Goal: Check status: Check status

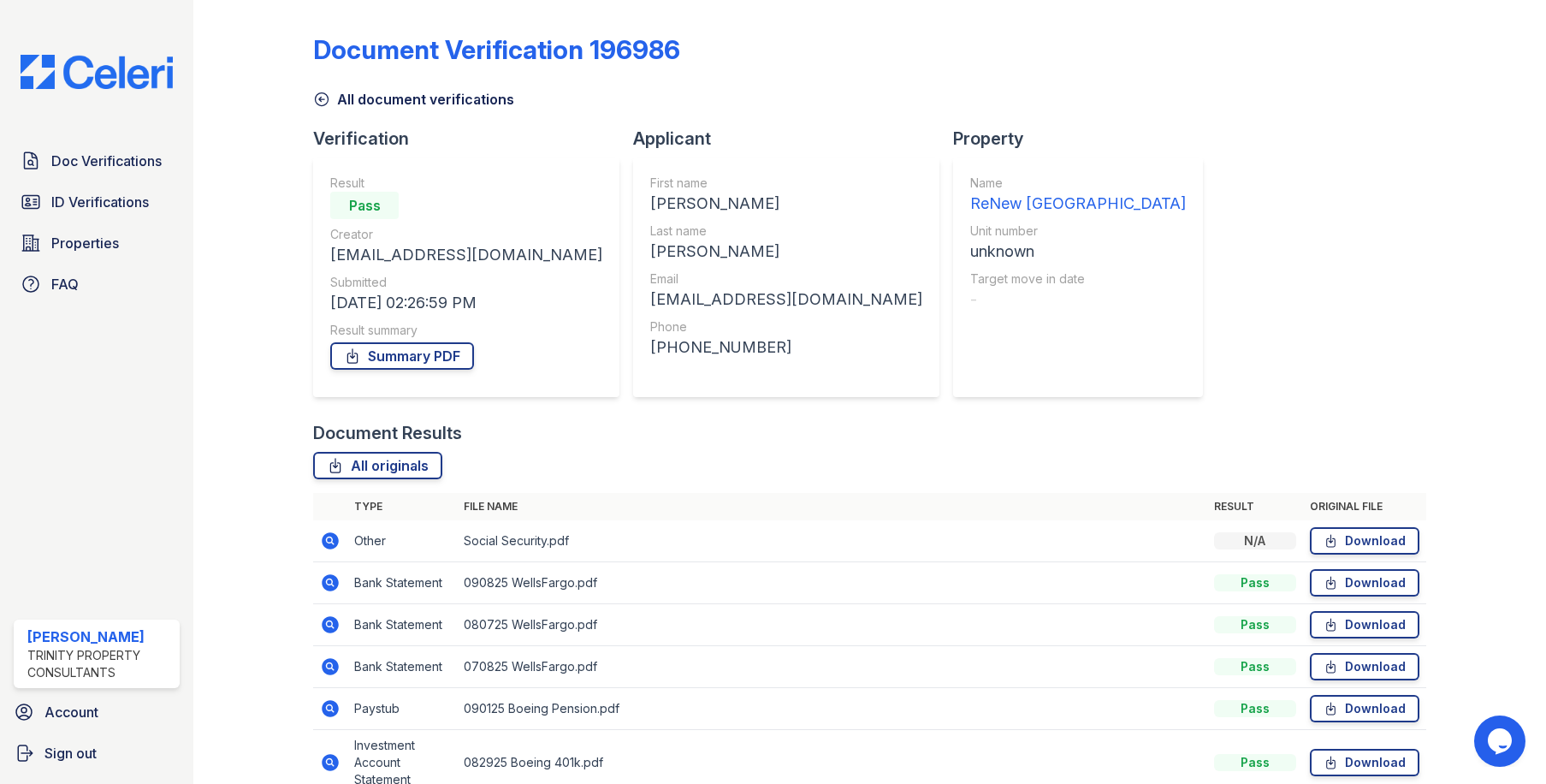
scroll to position [154, 0]
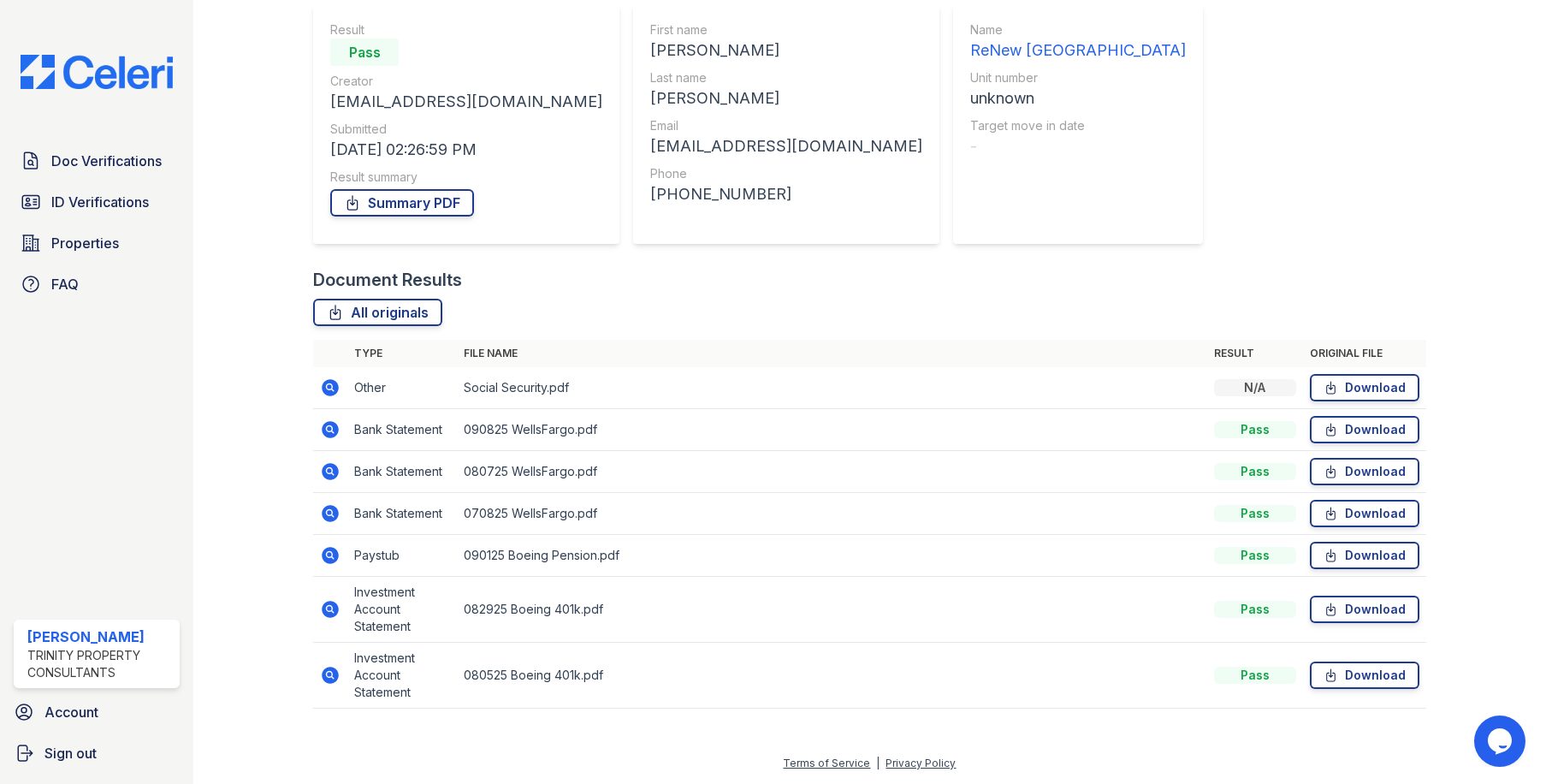
click at [607, 555] on td "090125 Boeing Pension.pdf" at bounding box center [832, 555] width 750 height 42
click at [335, 553] on icon at bounding box center [331, 555] width 17 height 17
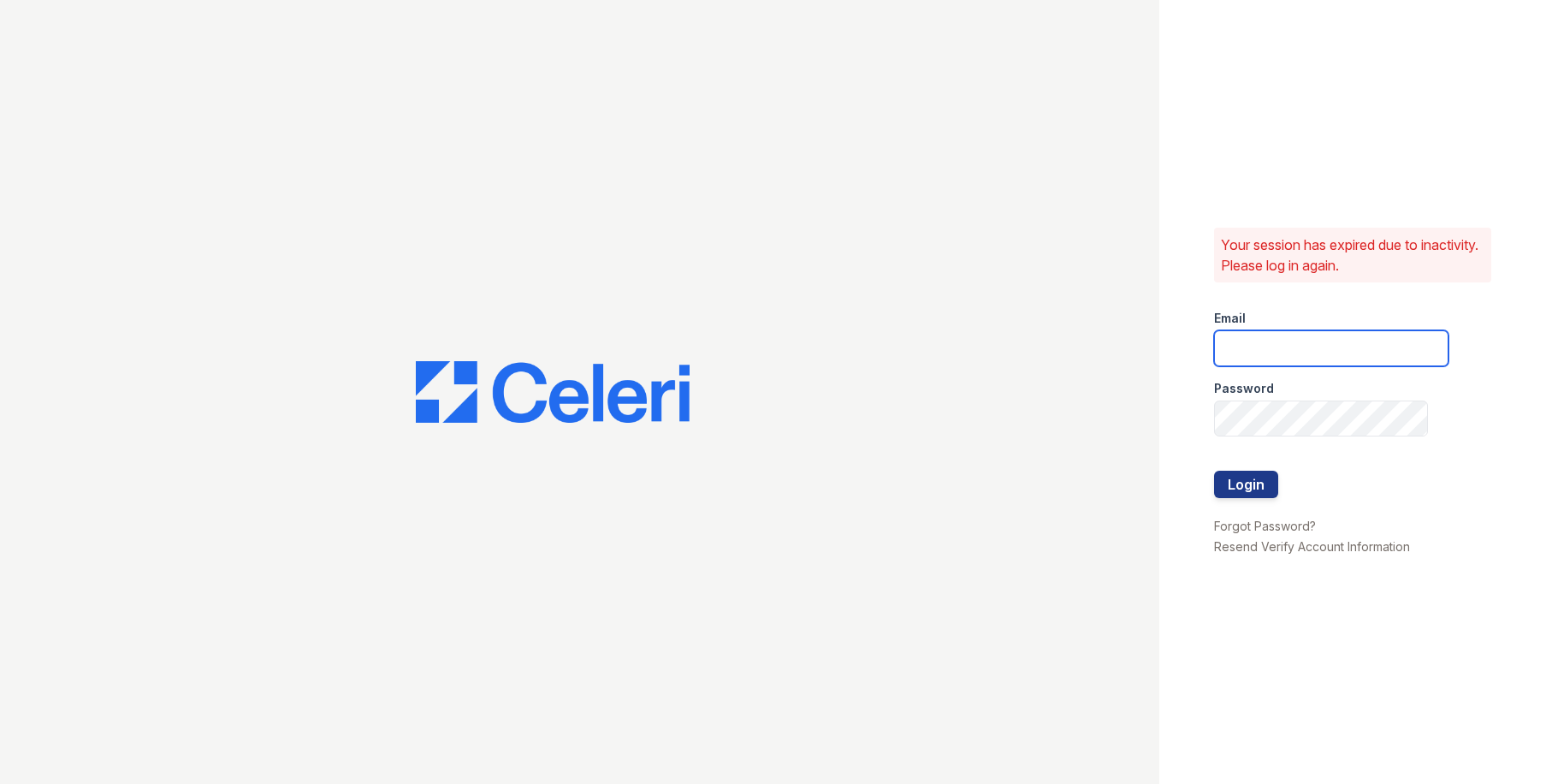
drag, startPoint x: 1248, startPoint y: 353, endPoint x: 1249, endPoint y: 363, distance: 10.0
click at [1248, 353] on input "email" at bounding box center [1331, 348] width 234 height 36
type input "owilliams@trinity-pm.com"
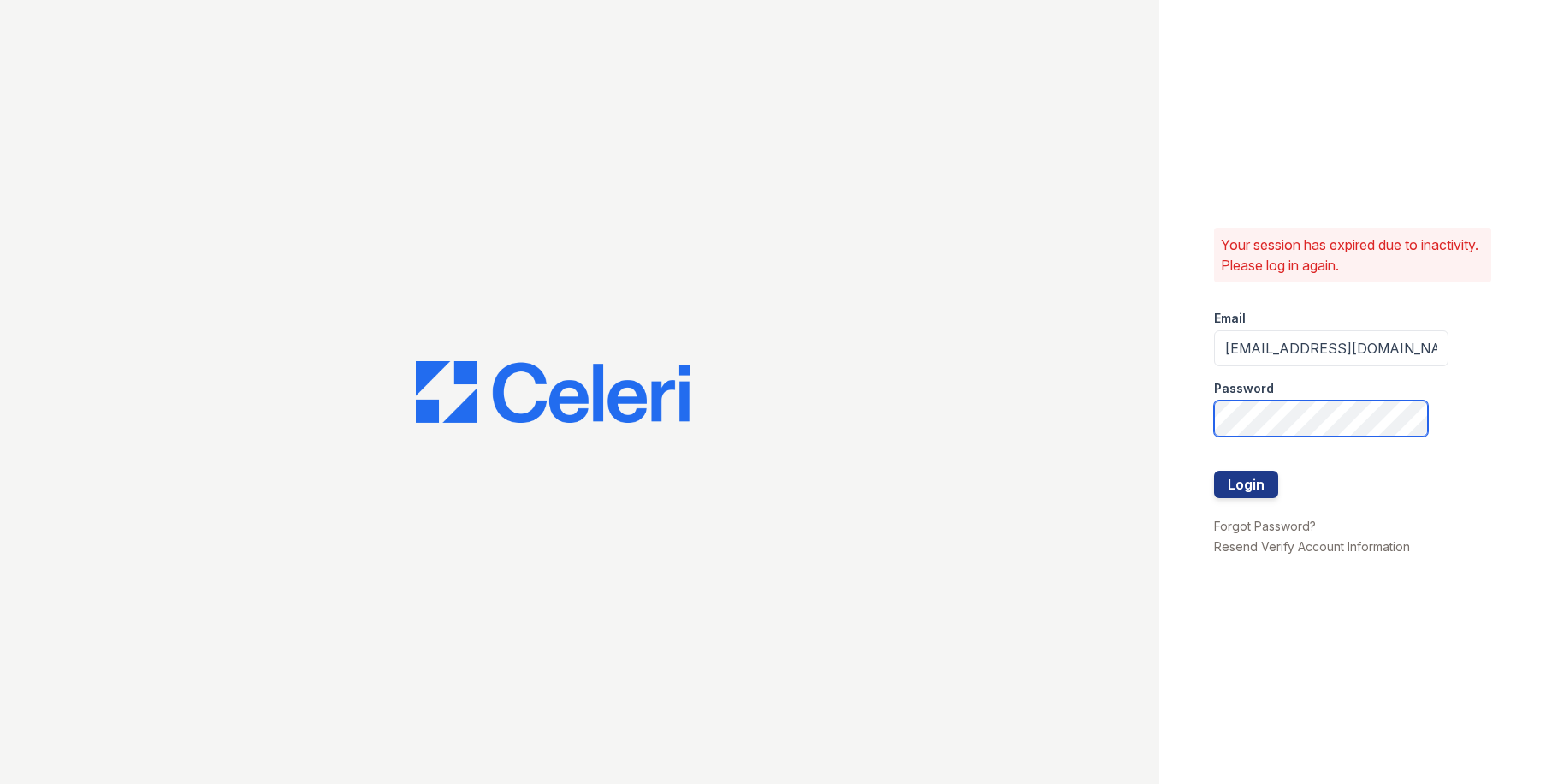
click at [1214, 471] on button "Login" at bounding box center [1246, 485] width 64 height 27
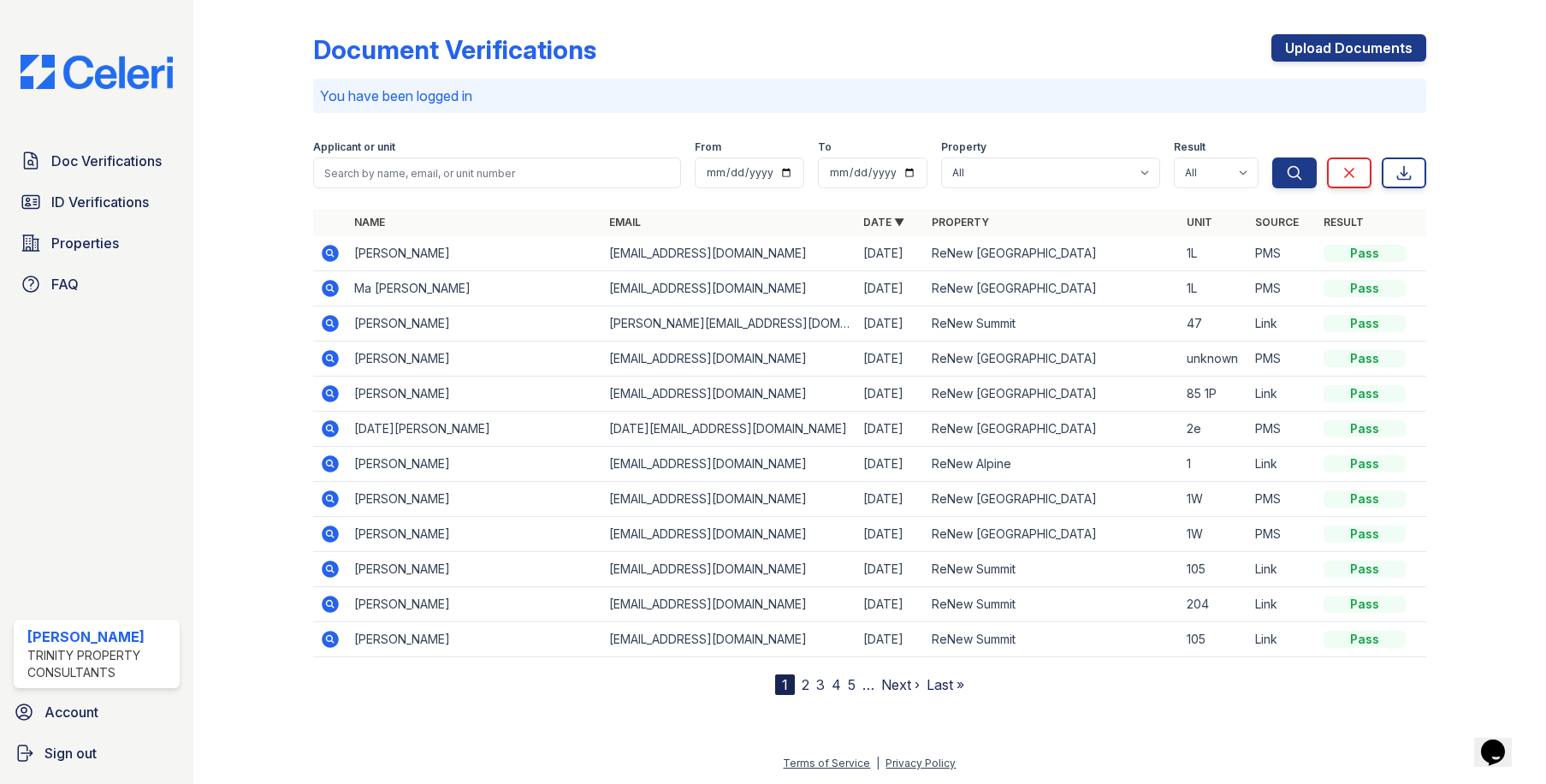
click at [334, 354] on icon at bounding box center [331, 359] width 17 height 17
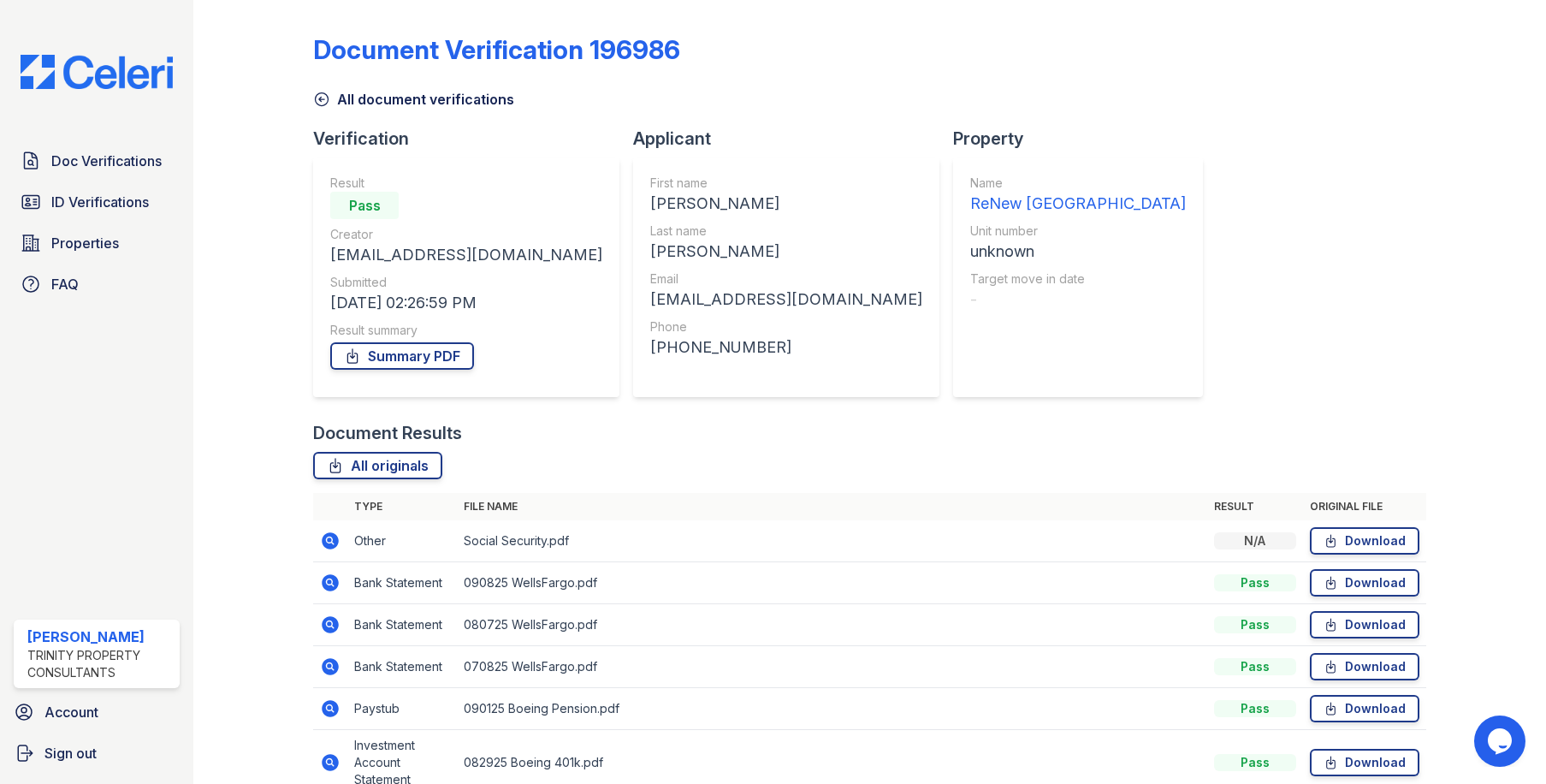
scroll to position [154, 0]
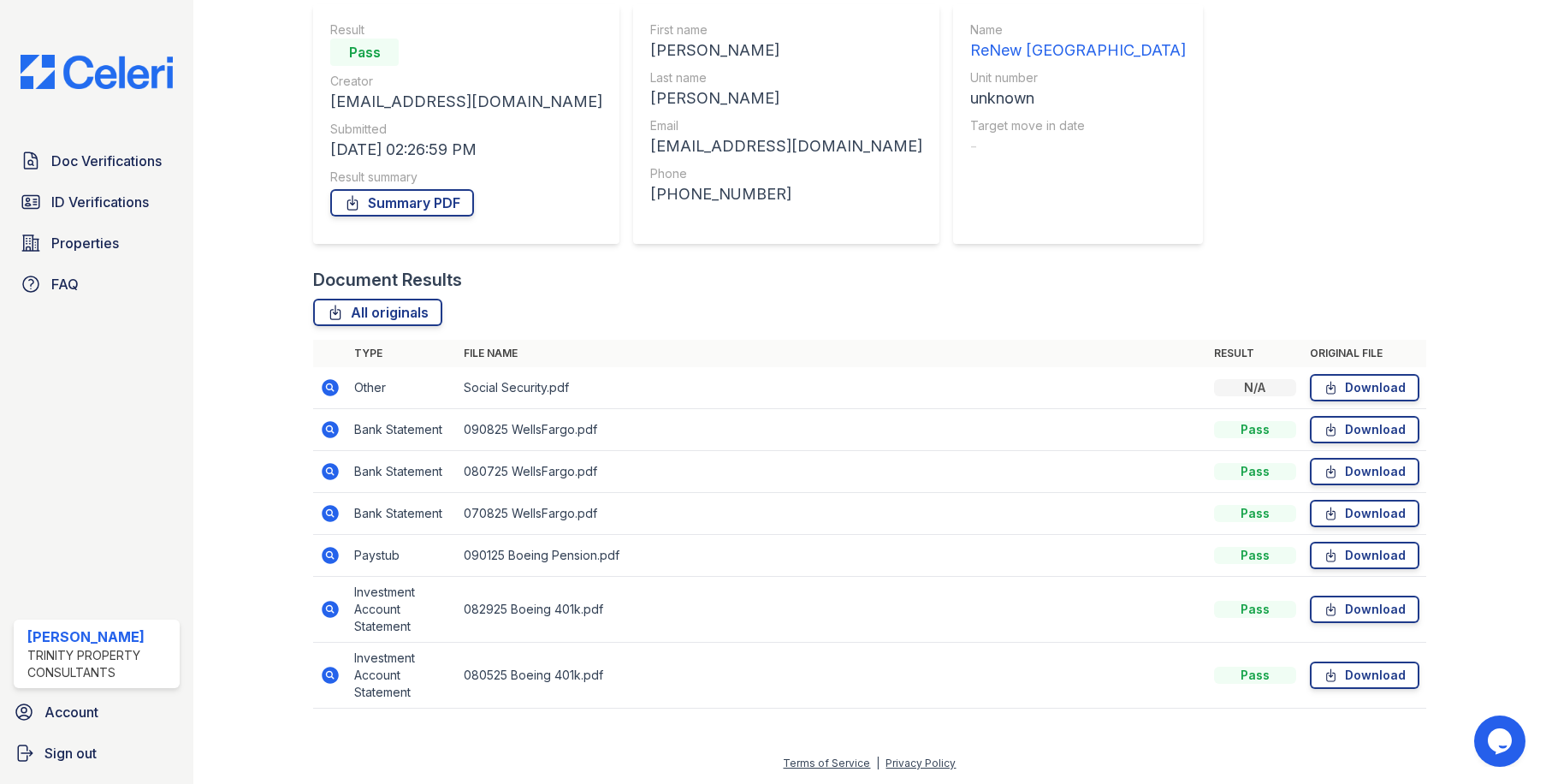
click at [324, 607] on icon at bounding box center [331, 609] width 17 height 17
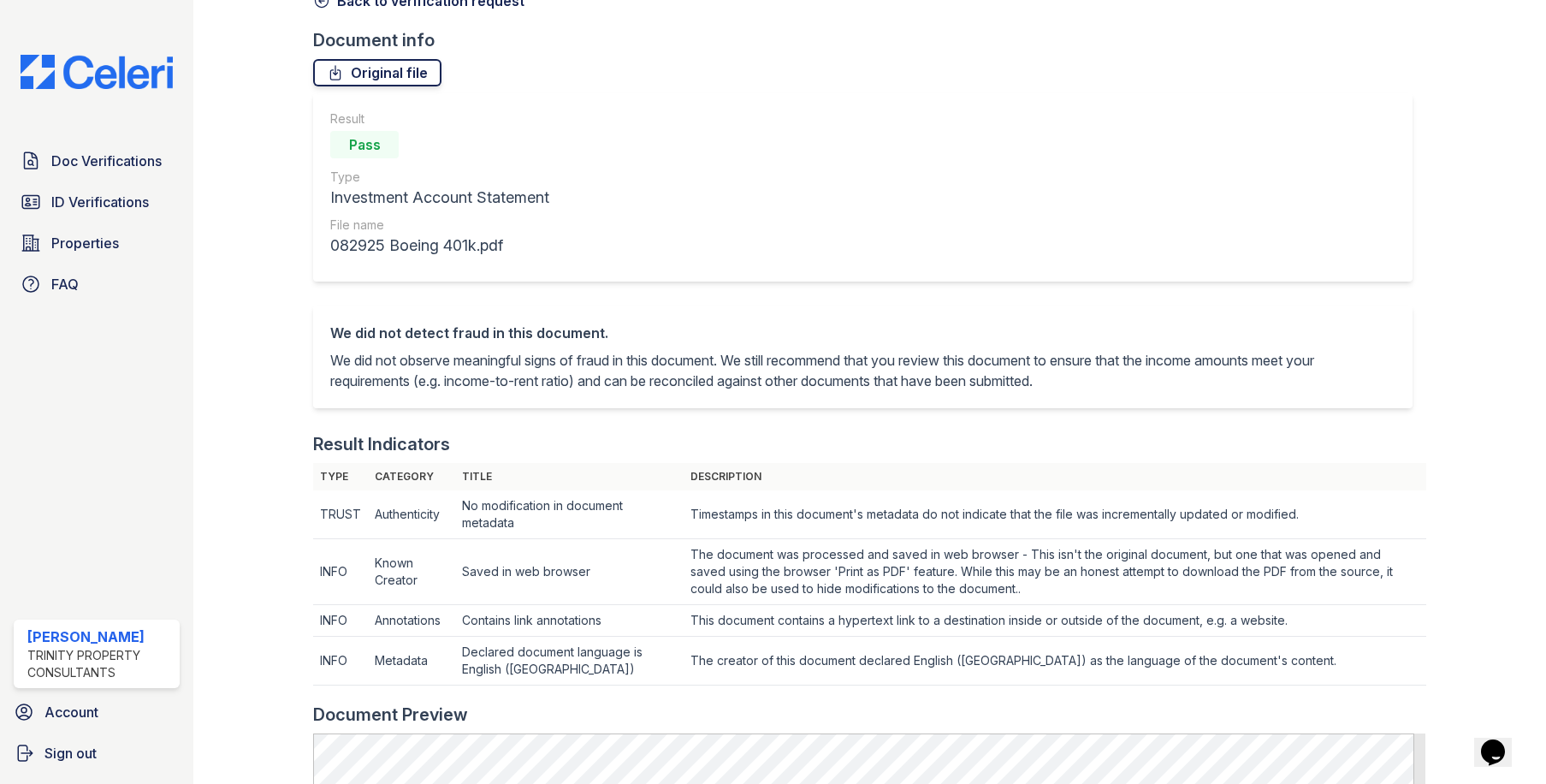
scroll to position [86, 0]
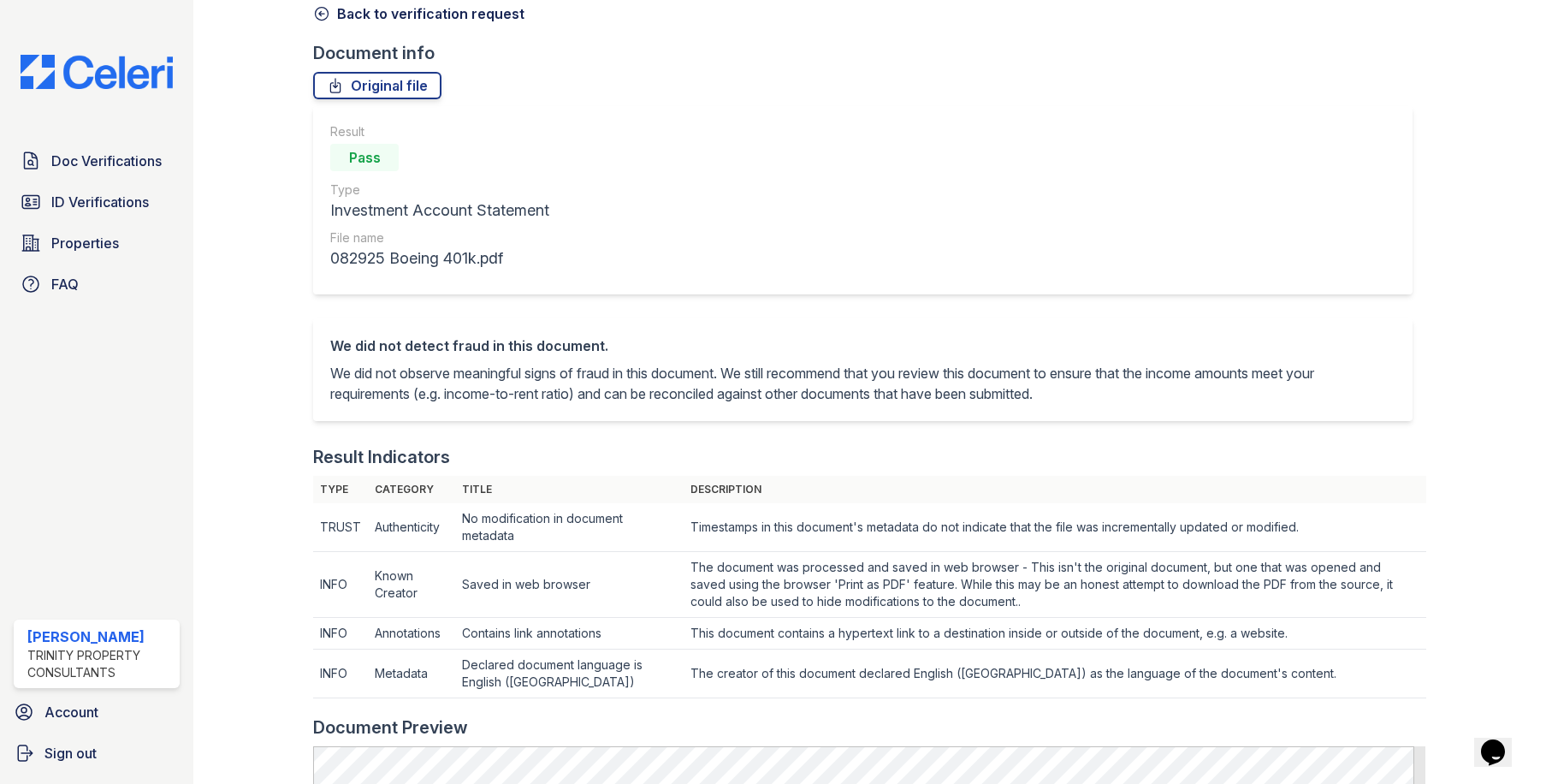
click at [320, 10] on icon at bounding box center [322, 14] width 17 height 17
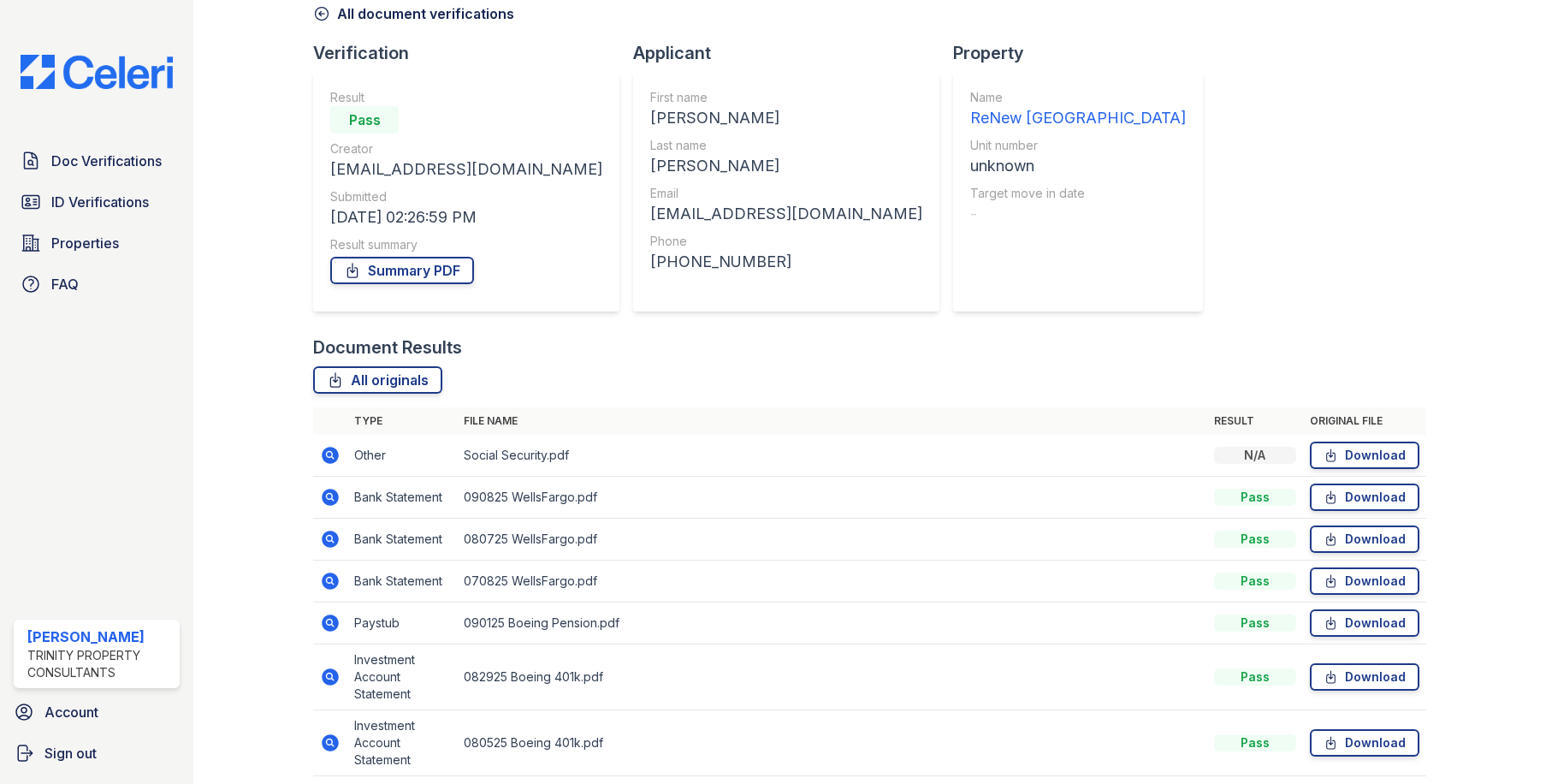
scroll to position [154, 0]
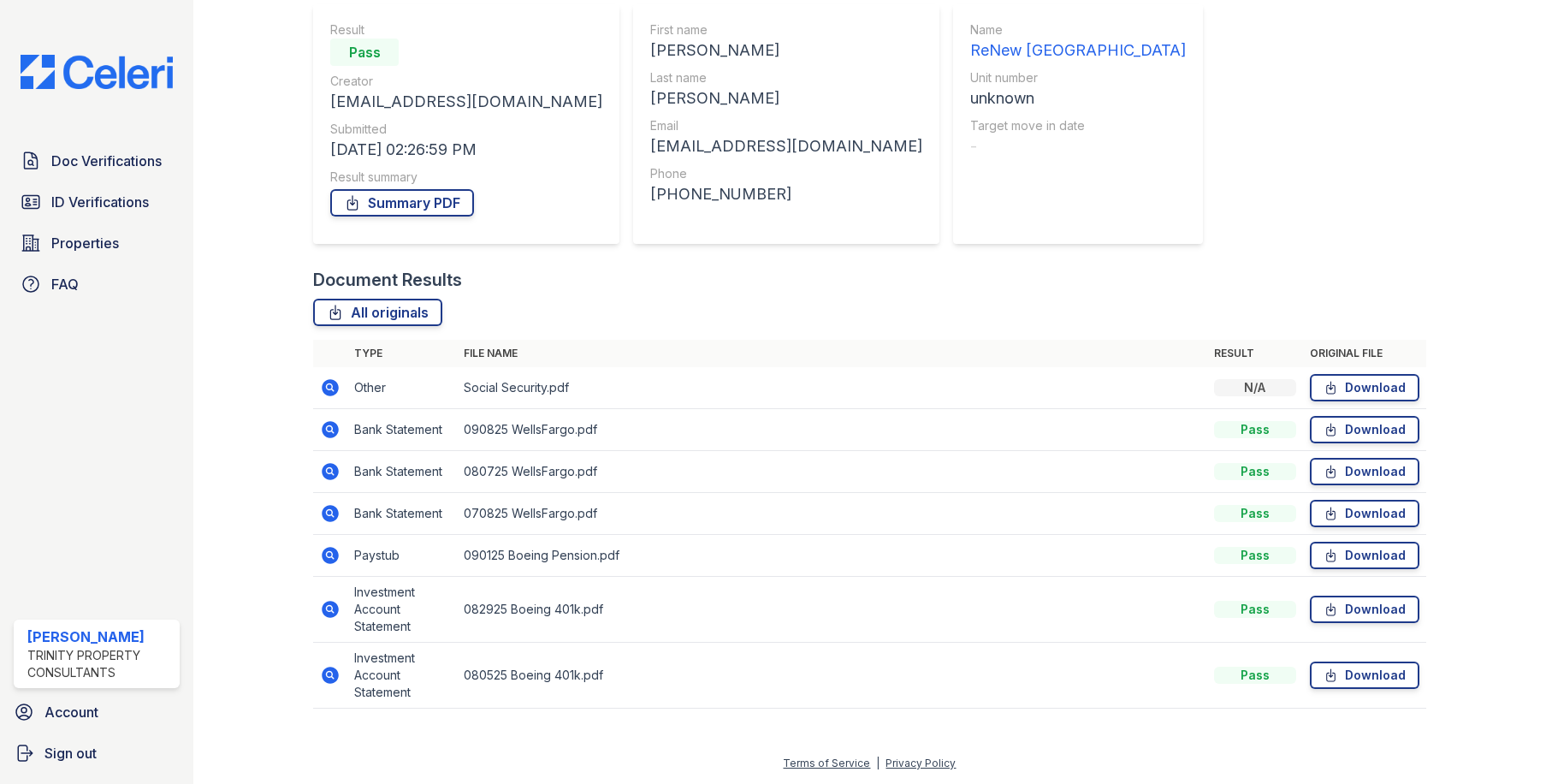
click at [328, 672] on icon at bounding box center [330, 675] width 21 height 21
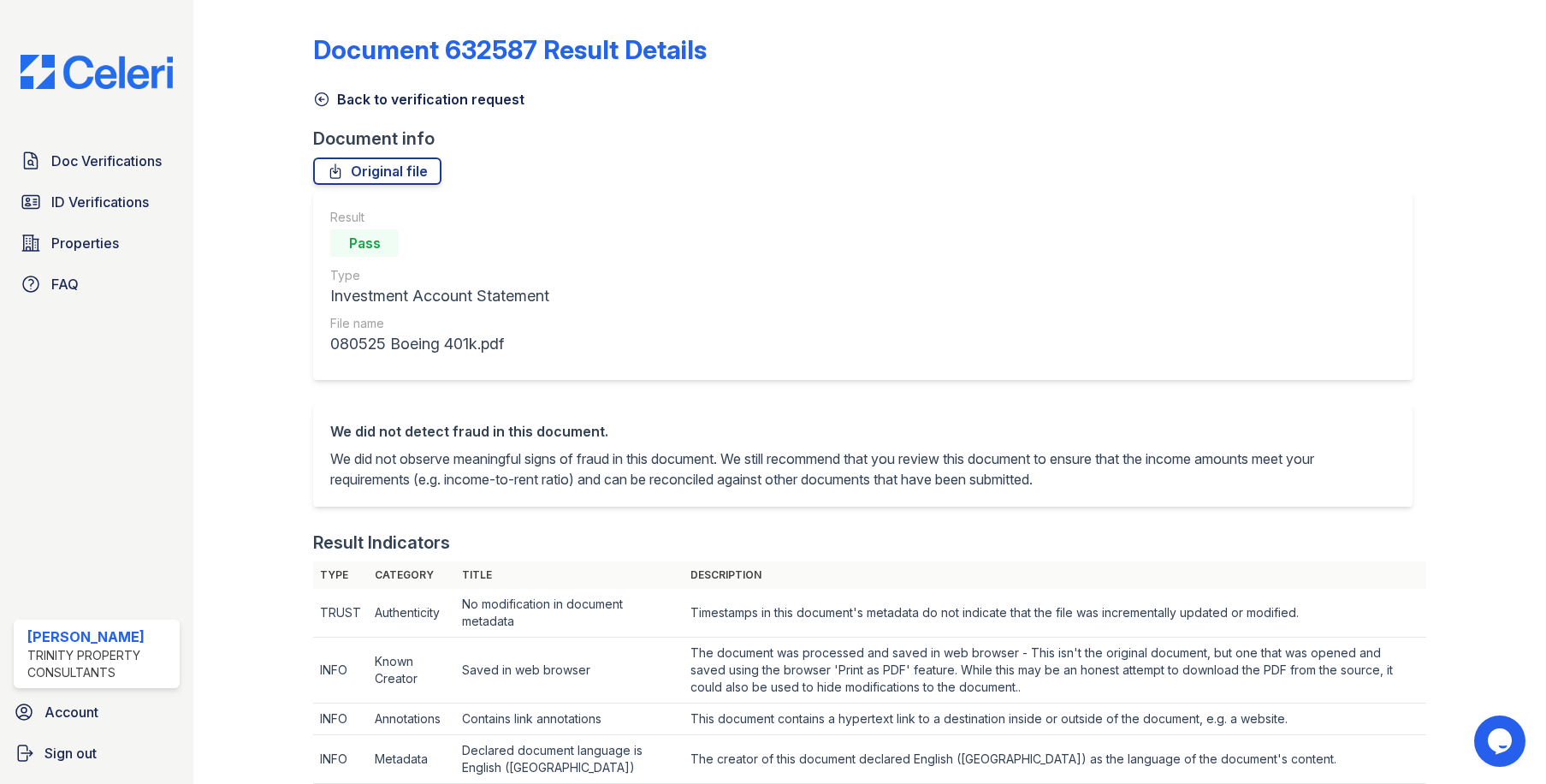
click at [323, 99] on icon at bounding box center [322, 100] width 17 height 17
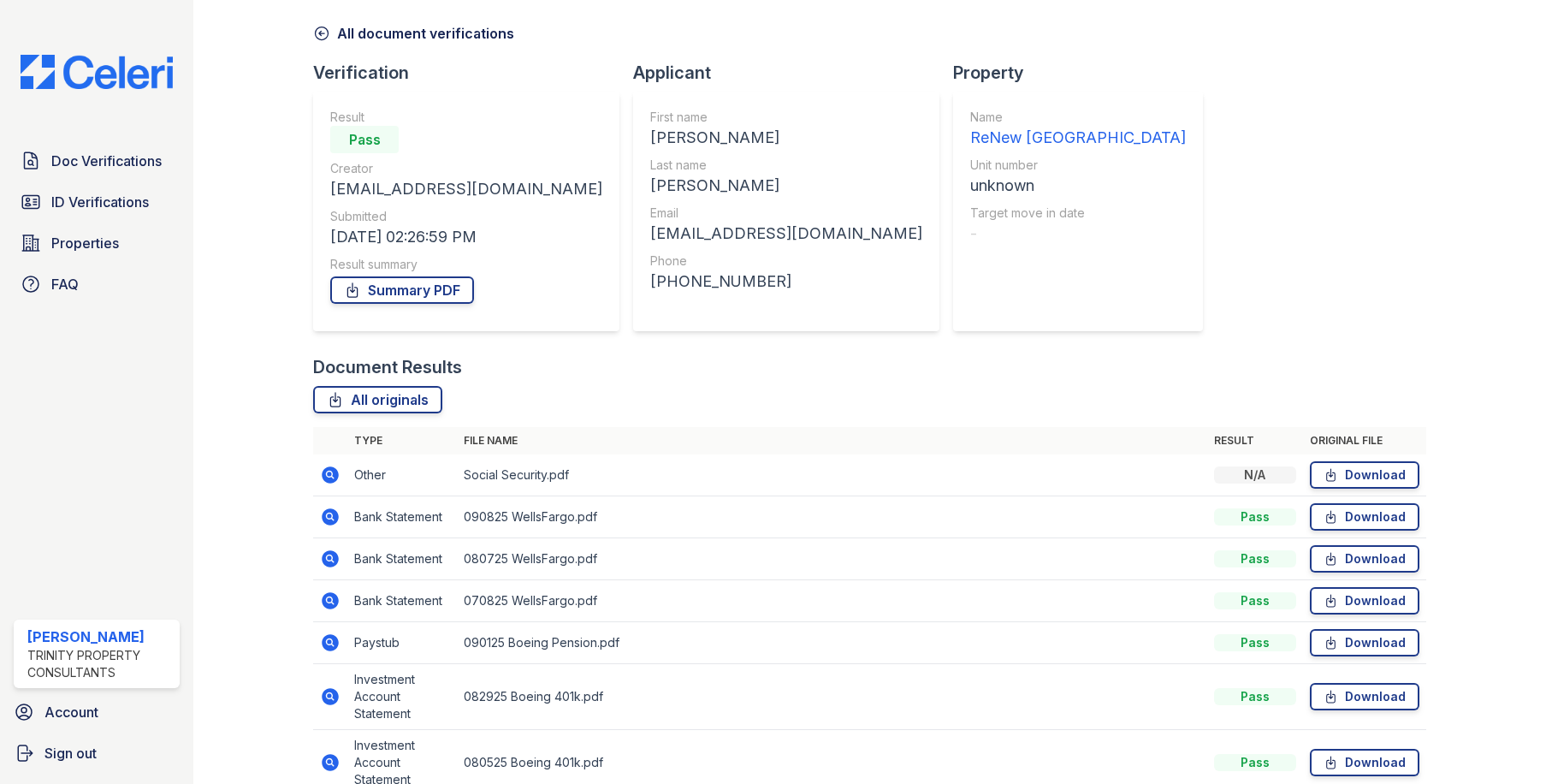
scroll to position [86, 0]
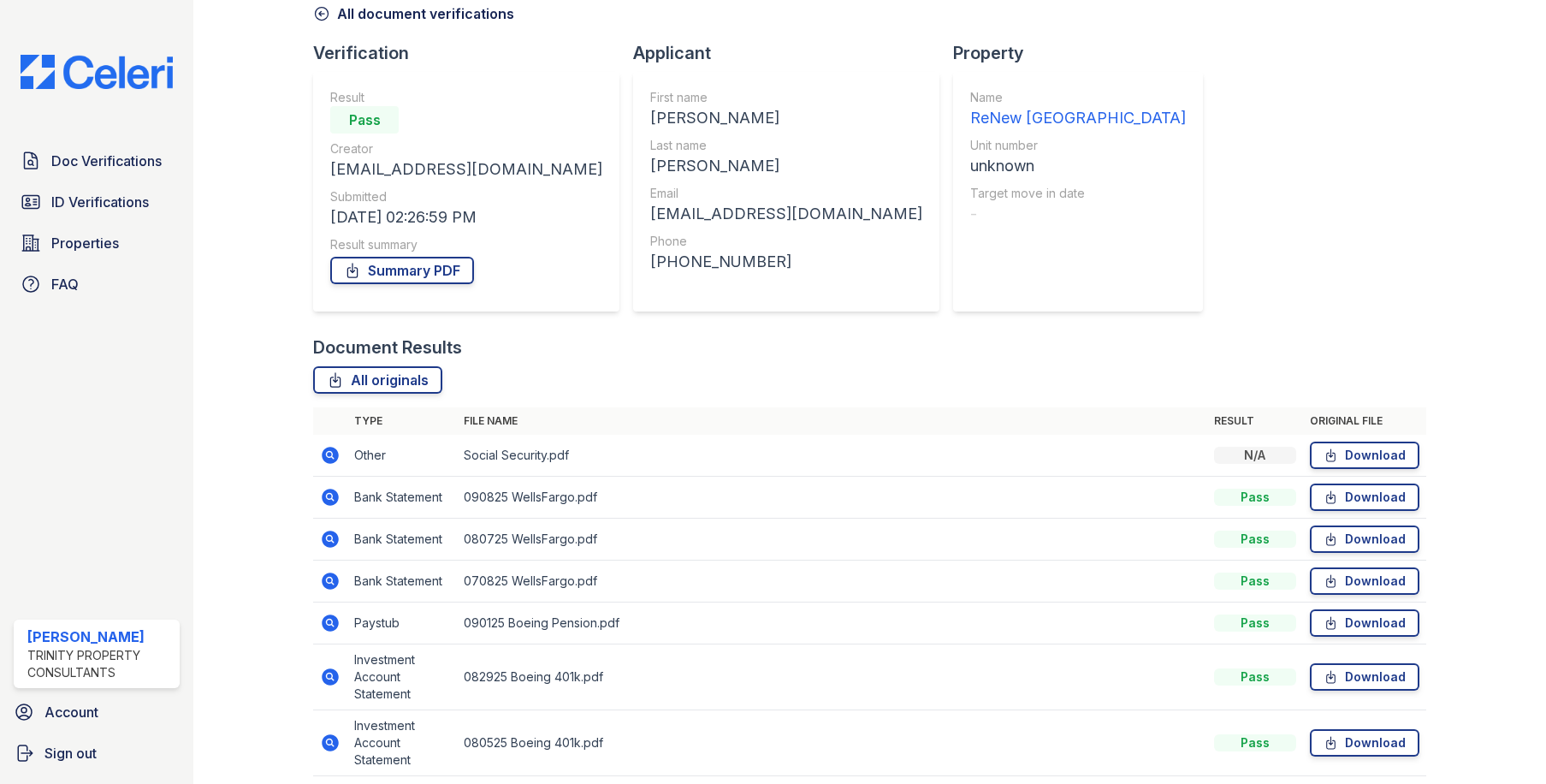
click at [333, 448] on icon at bounding box center [331, 455] width 17 height 17
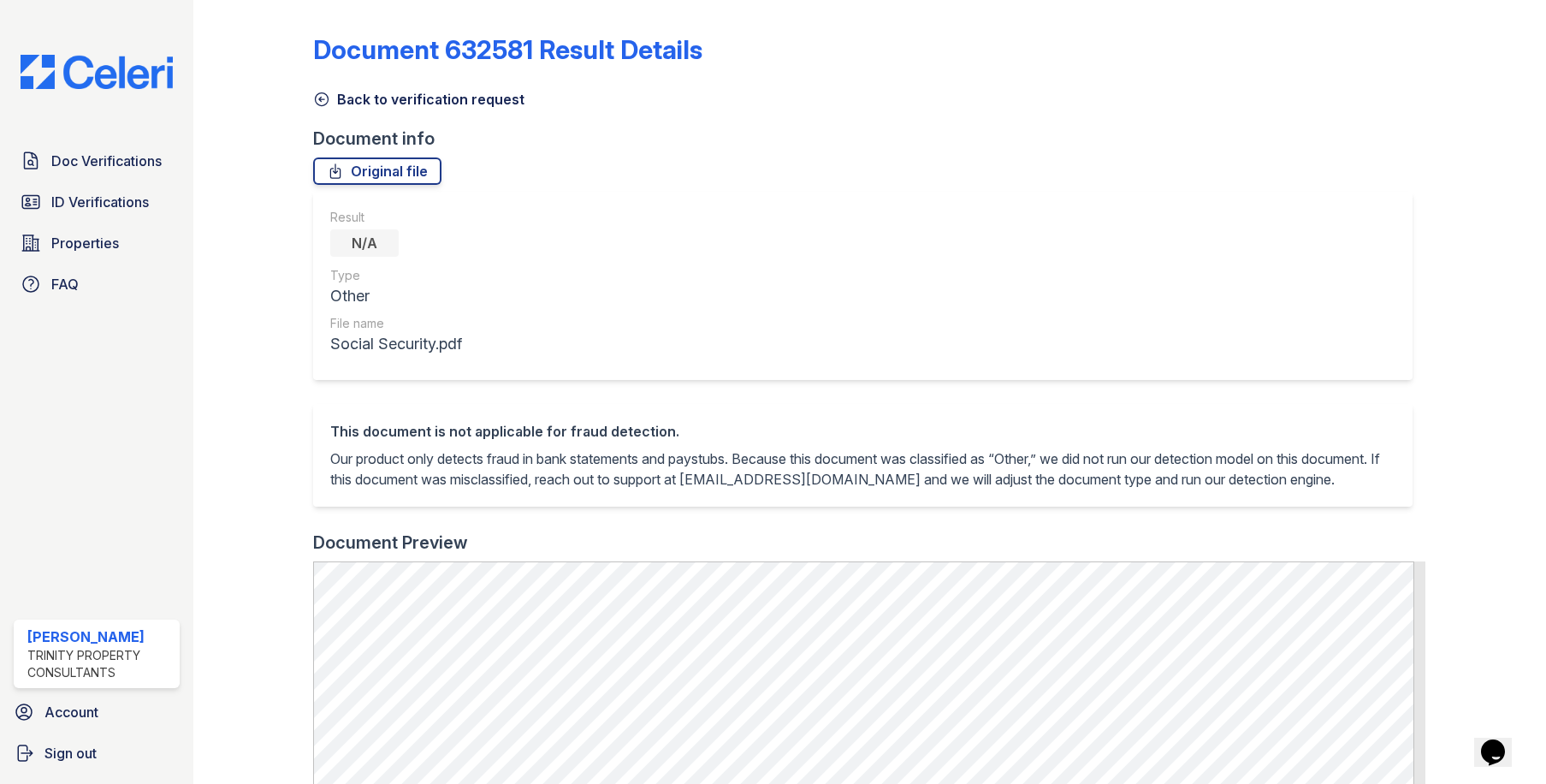
scroll to position [86, 0]
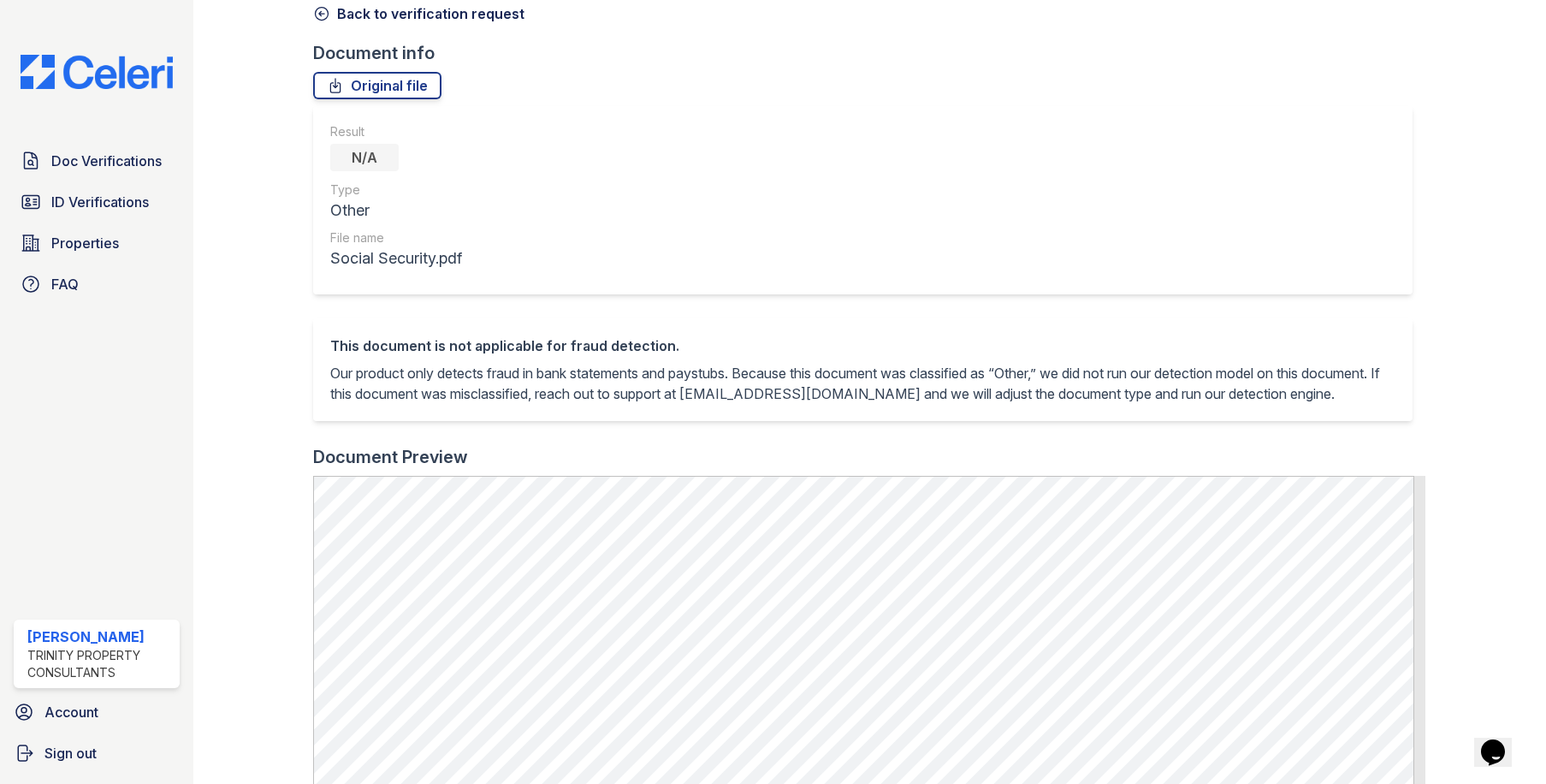
click at [321, 14] on icon at bounding box center [322, 14] width 13 height 13
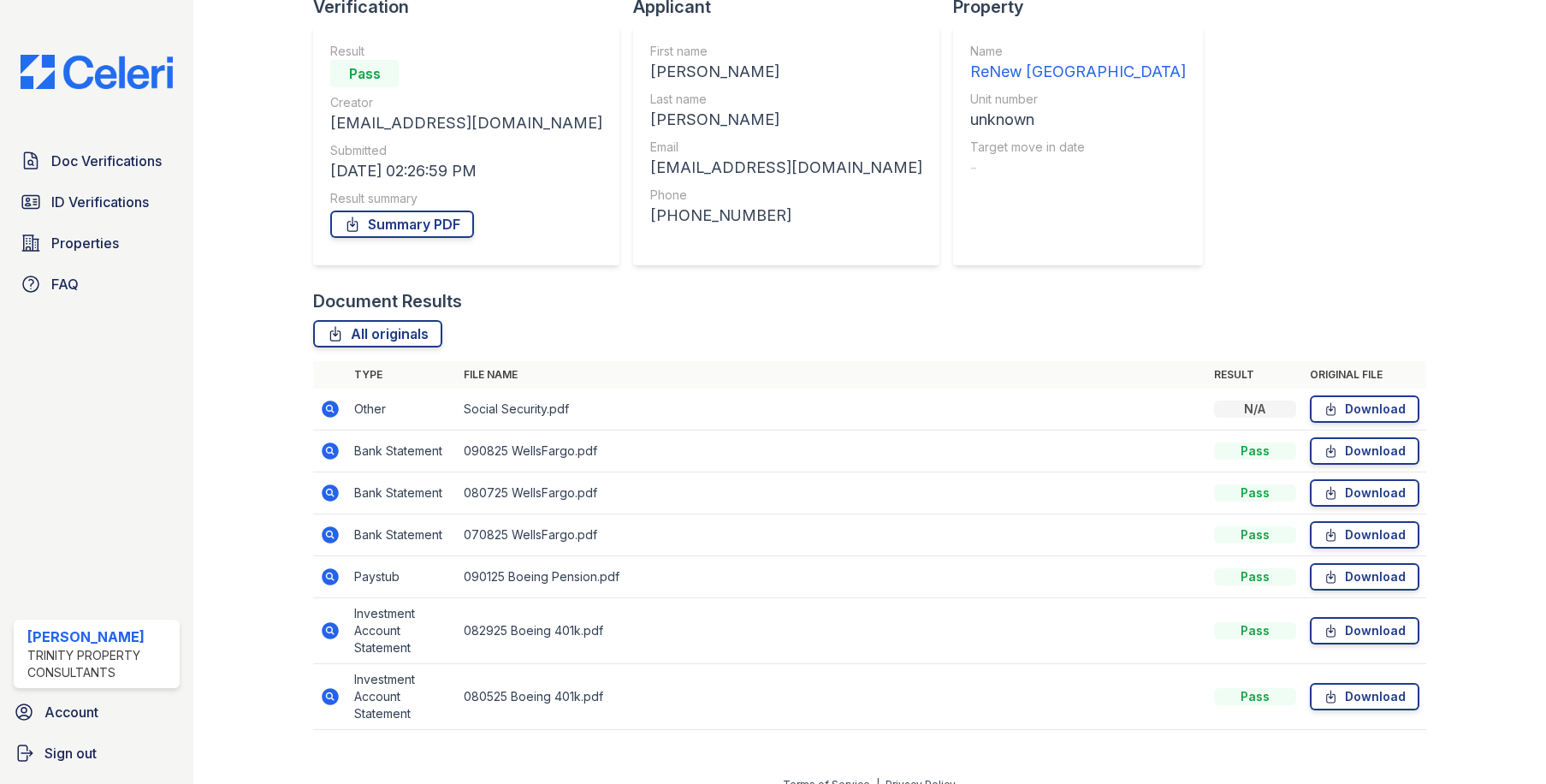
scroll to position [154, 0]
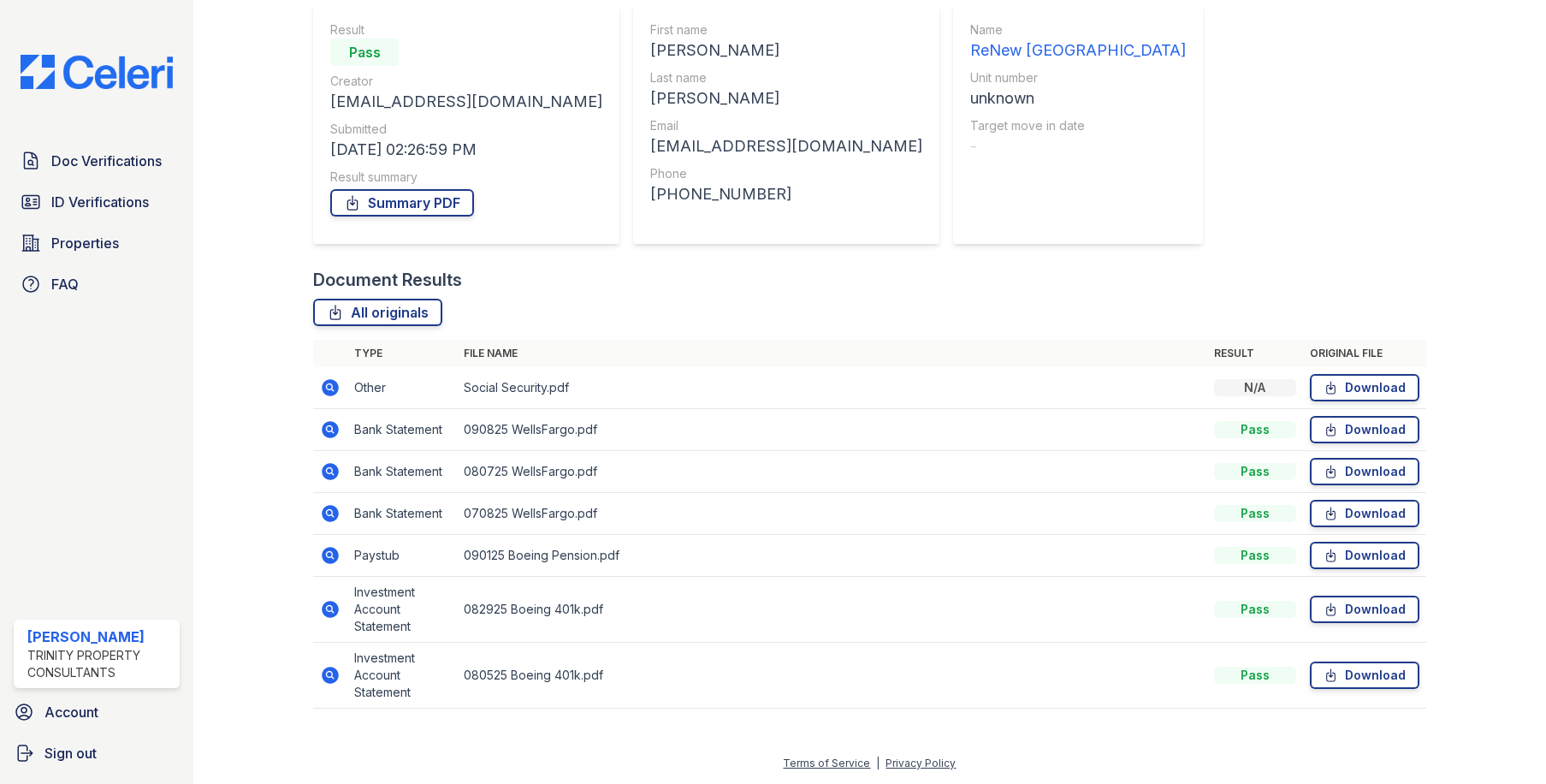
click at [329, 559] on icon at bounding box center [331, 555] width 17 height 17
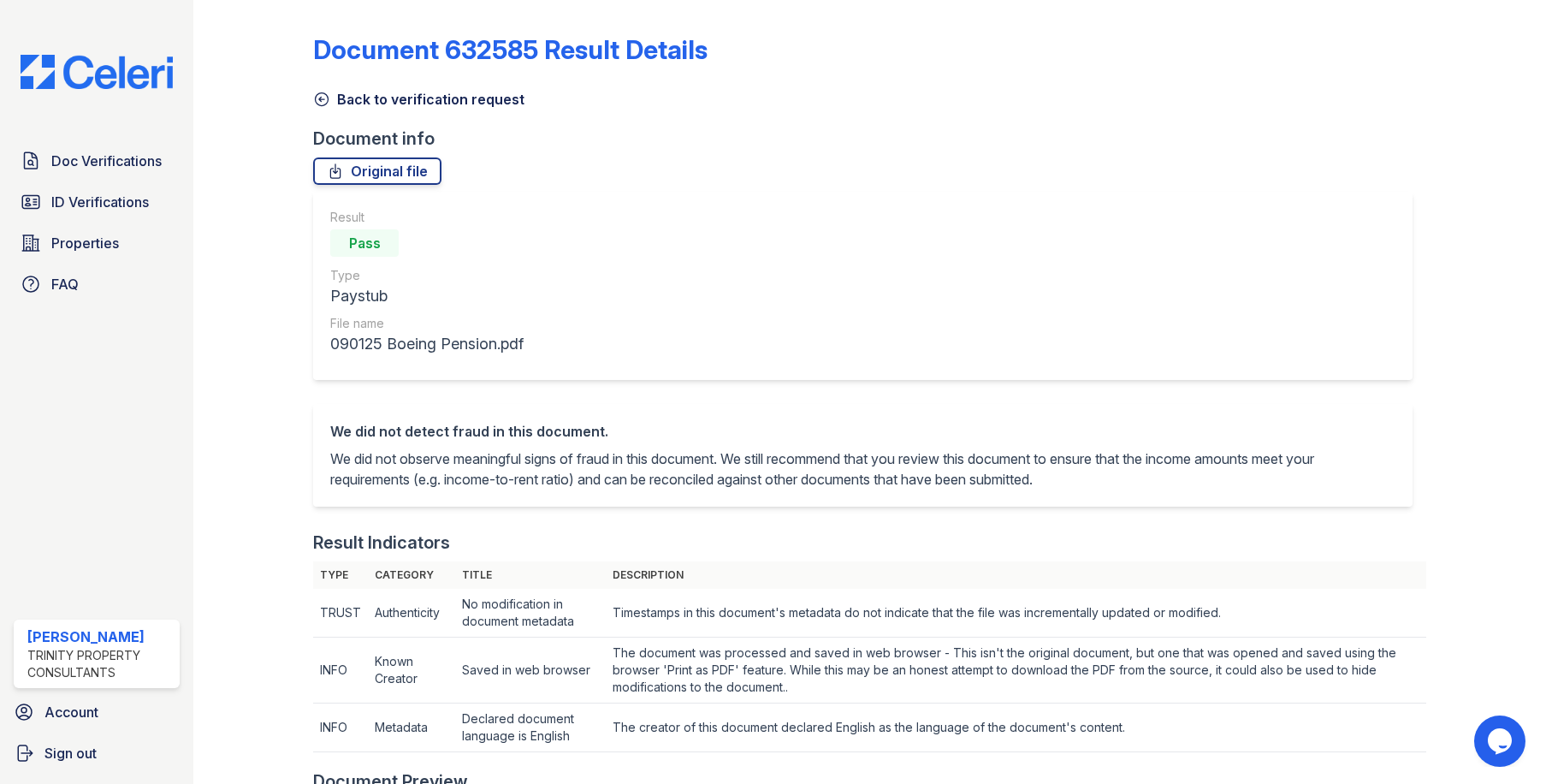
click at [320, 93] on icon at bounding box center [322, 100] width 13 height 13
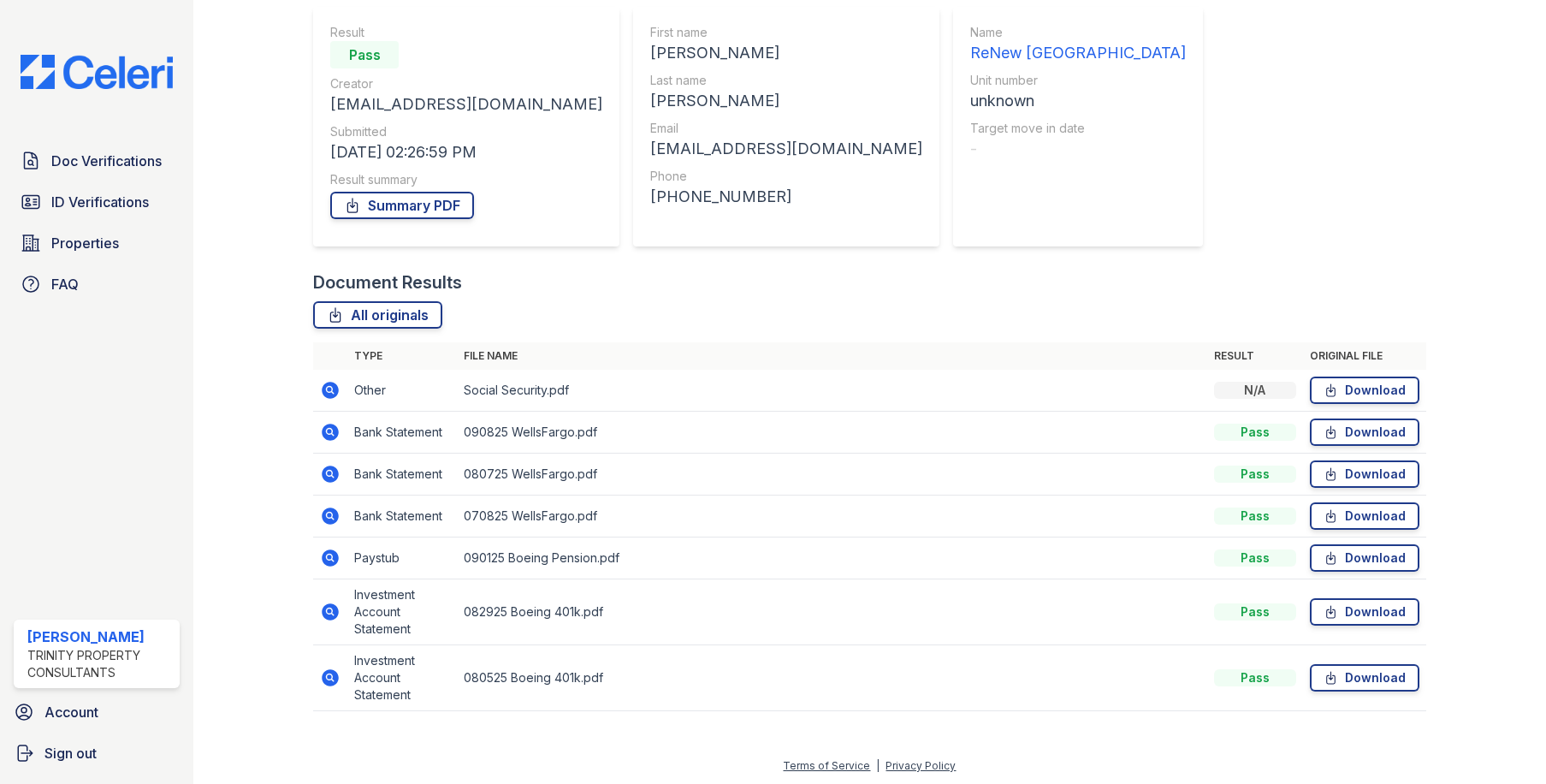
scroll to position [154, 0]
click at [329, 610] on icon at bounding box center [329, 607] width 4 height 4
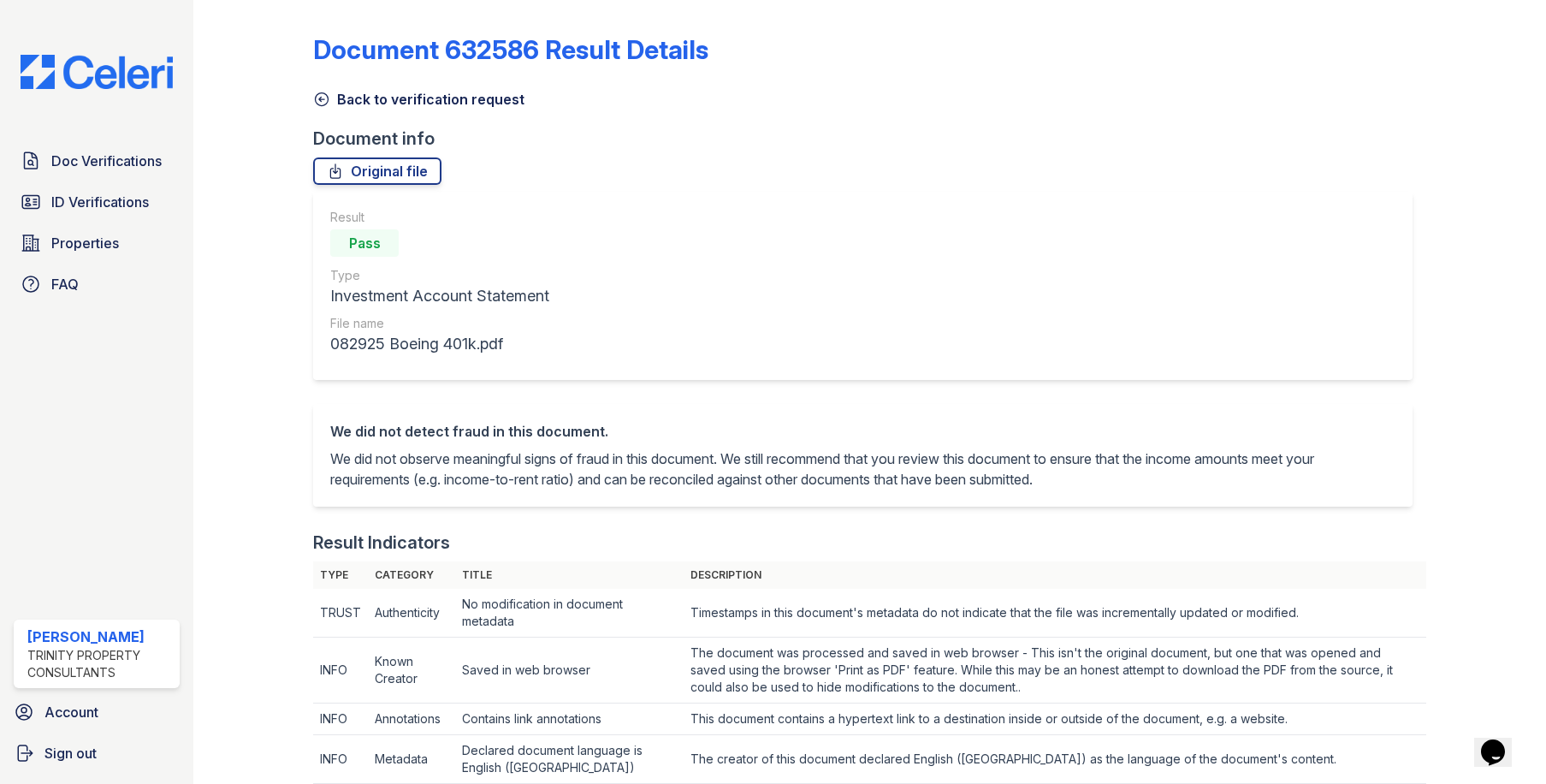
click at [319, 100] on icon at bounding box center [322, 100] width 13 height 13
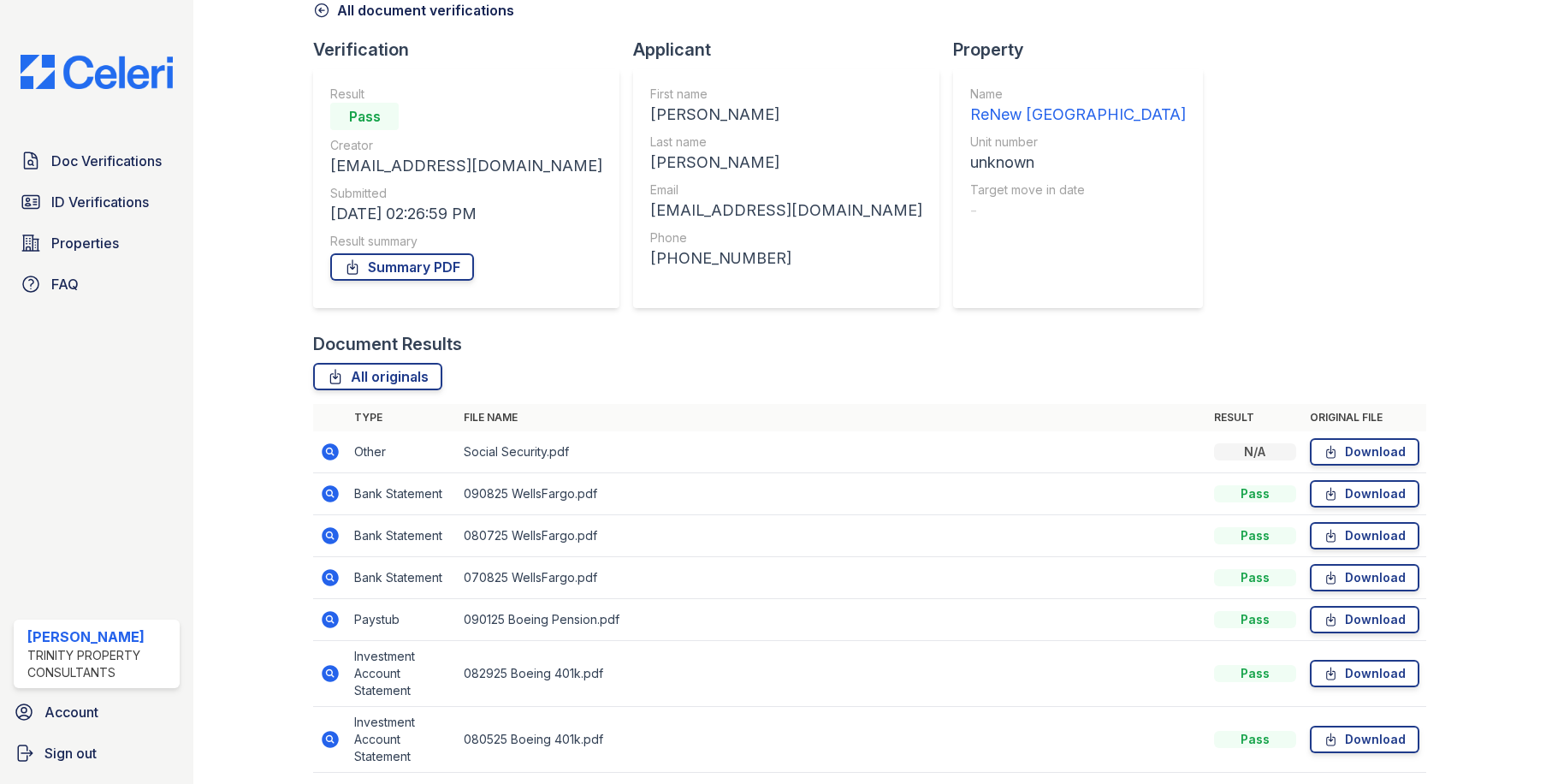
scroll to position [154, 0]
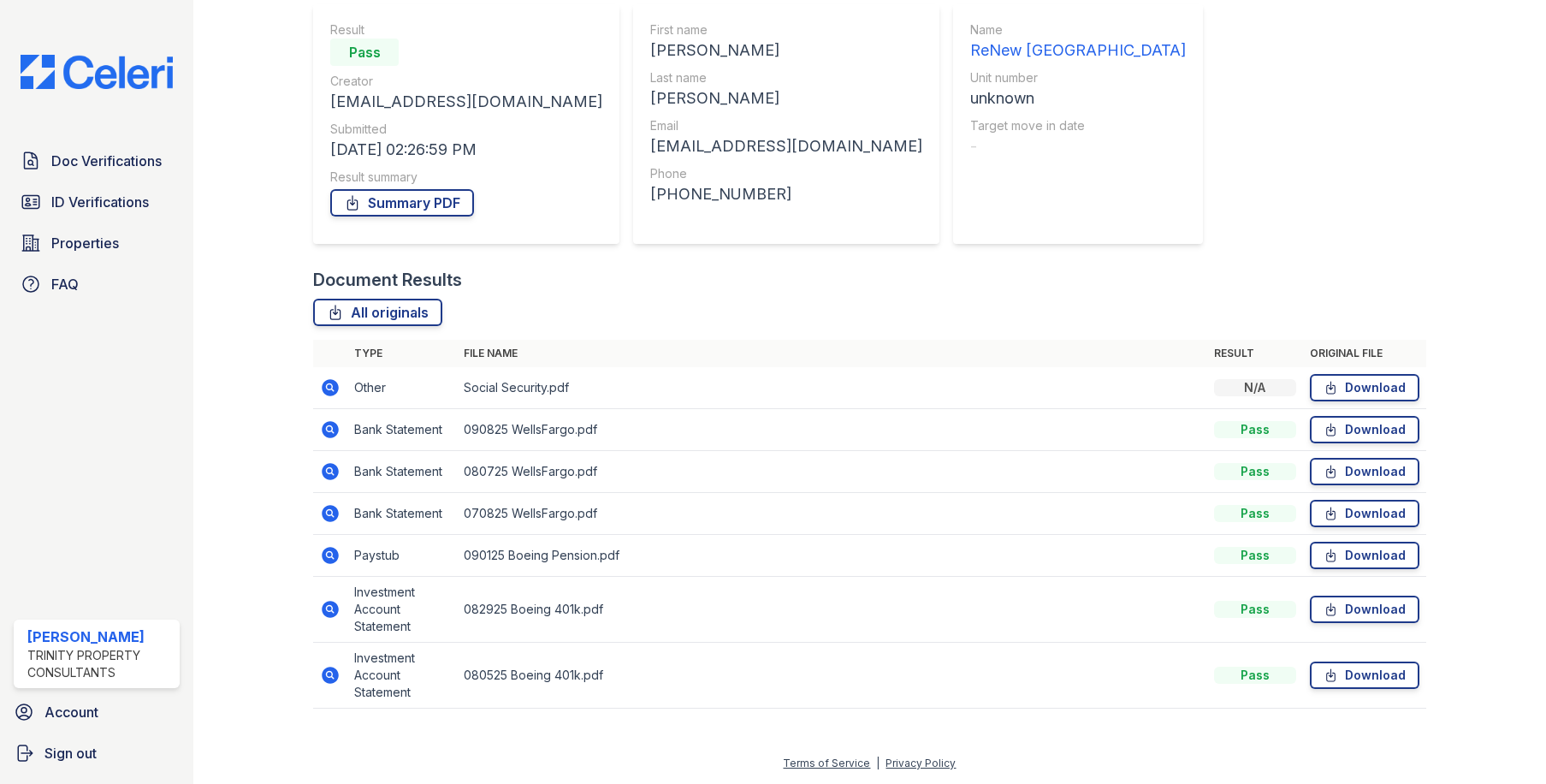
click at [324, 678] on icon at bounding box center [331, 675] width 17 height 17
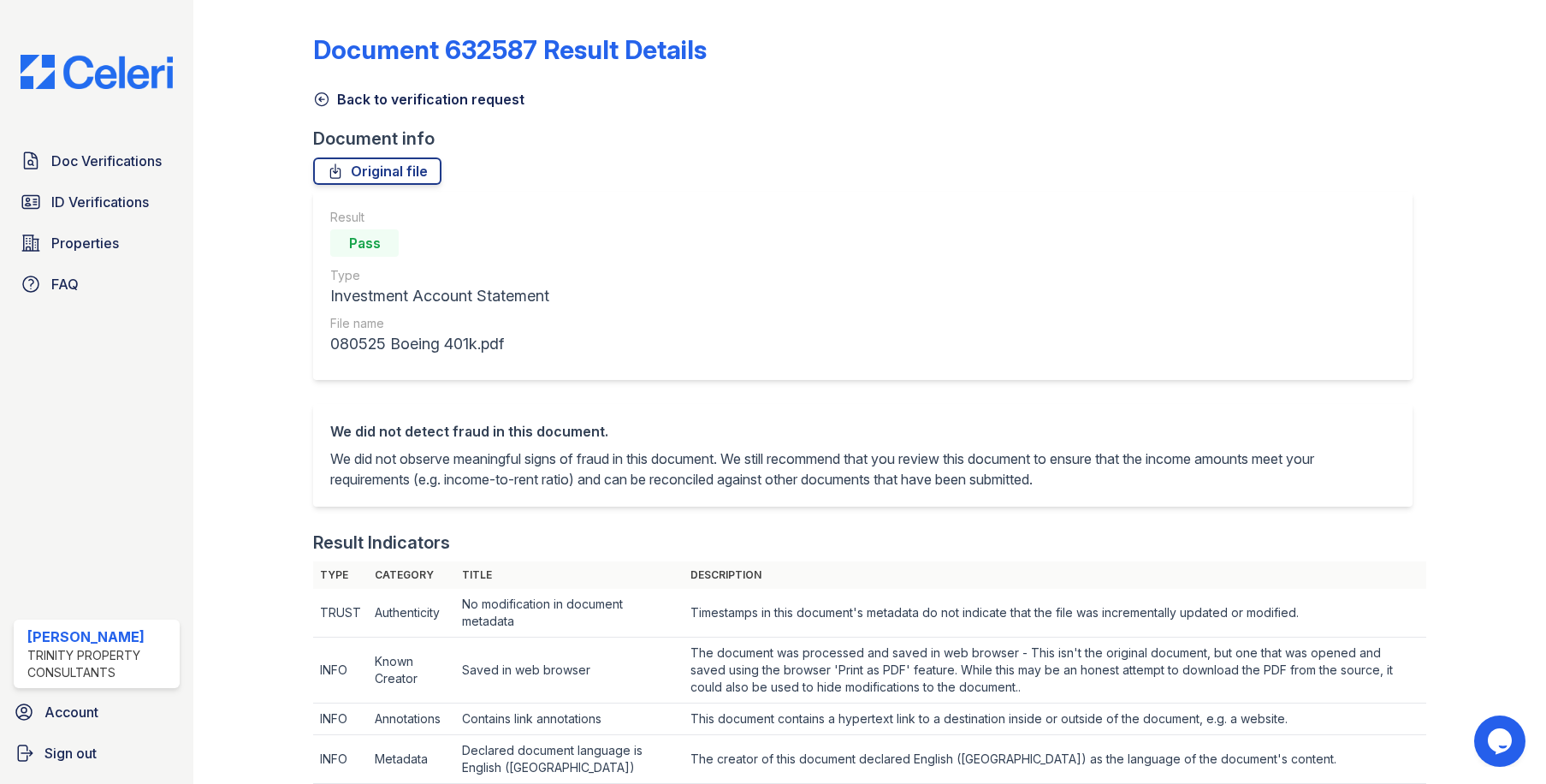
click at [325, 99] on icon at bounding box center [322, 100] width 17 height 17
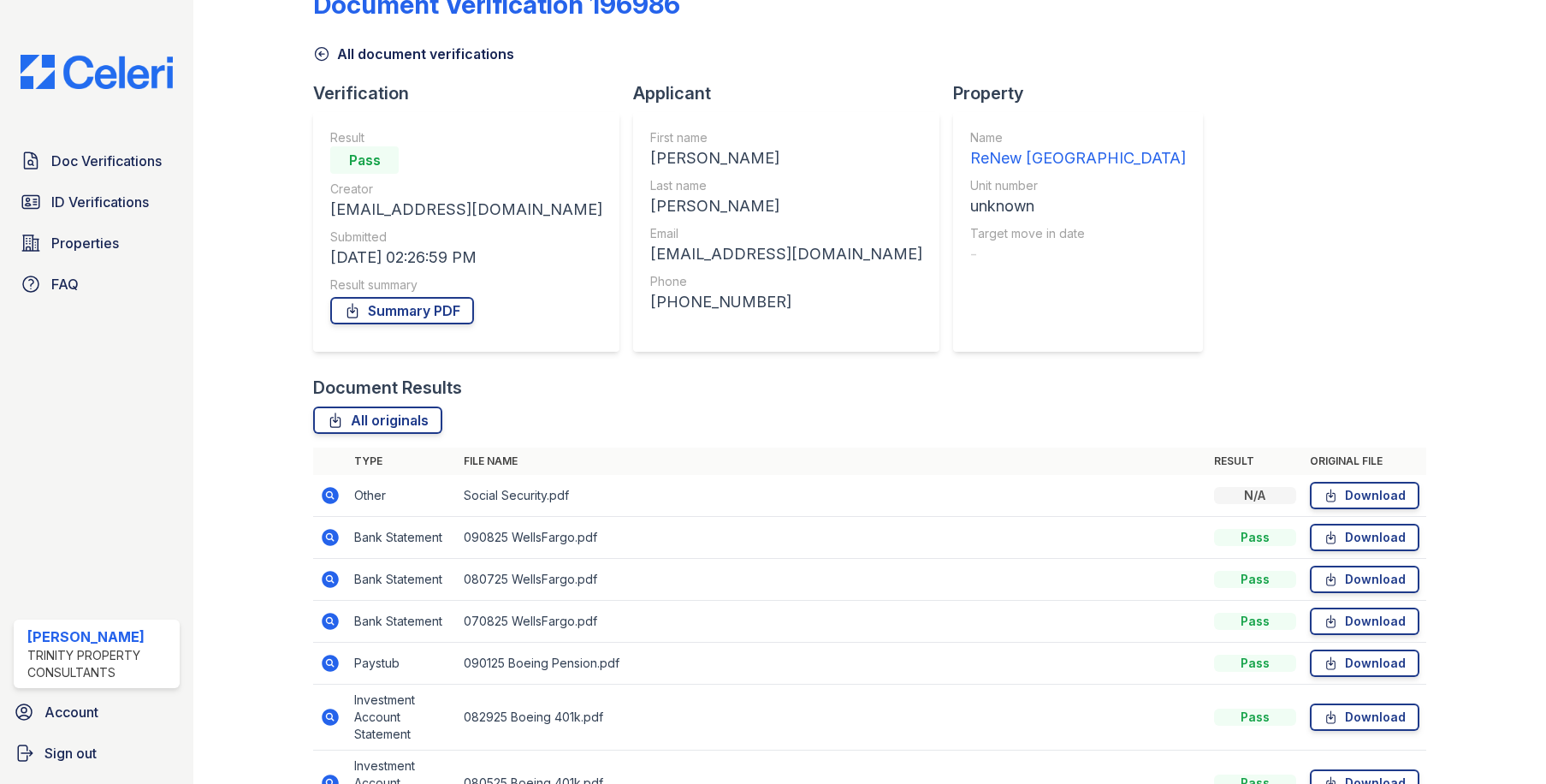
scroll to position [86, 0]
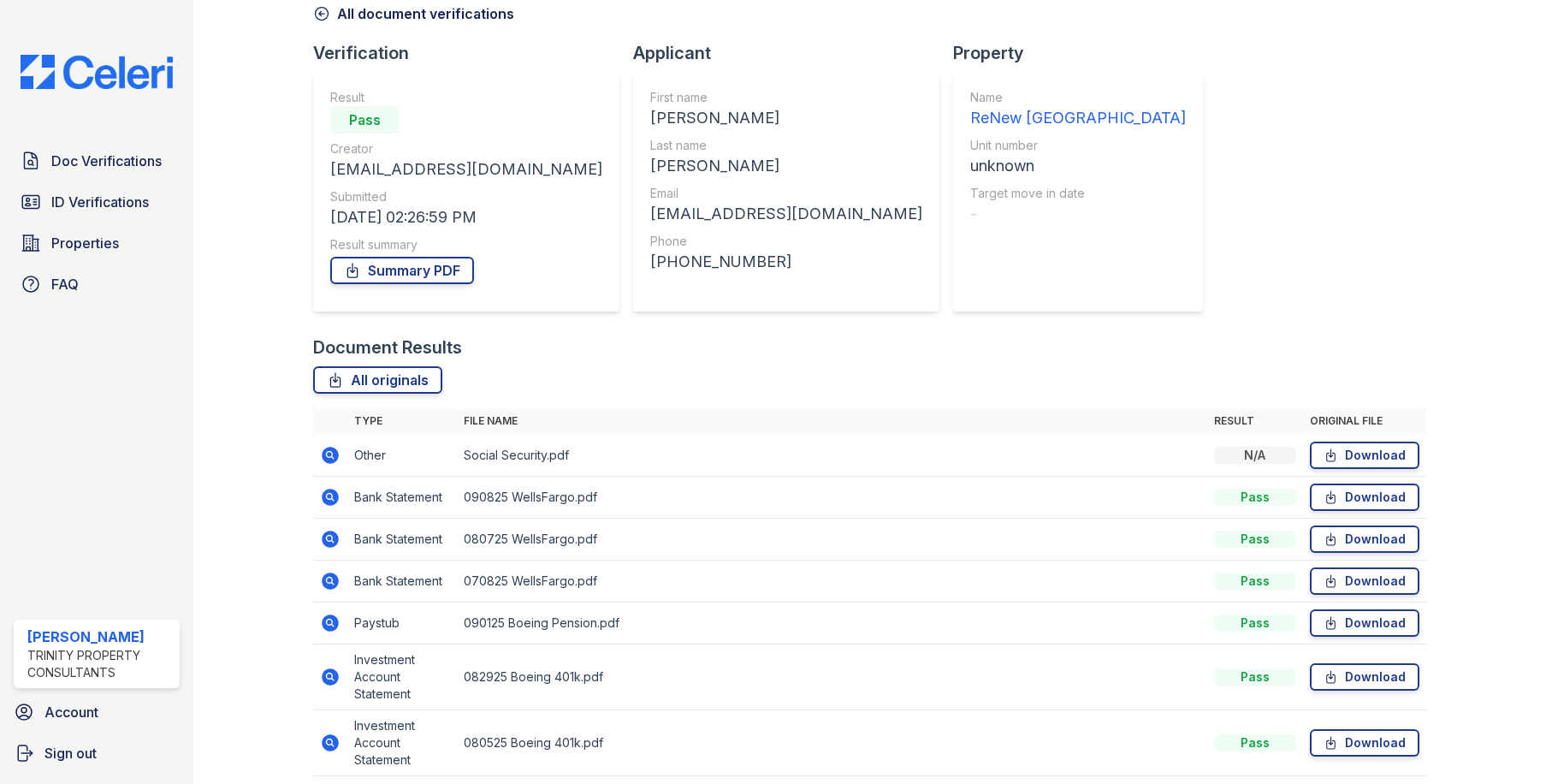
click at [328, 496] on icon at bounding box center [329, 496] width 4 height 4
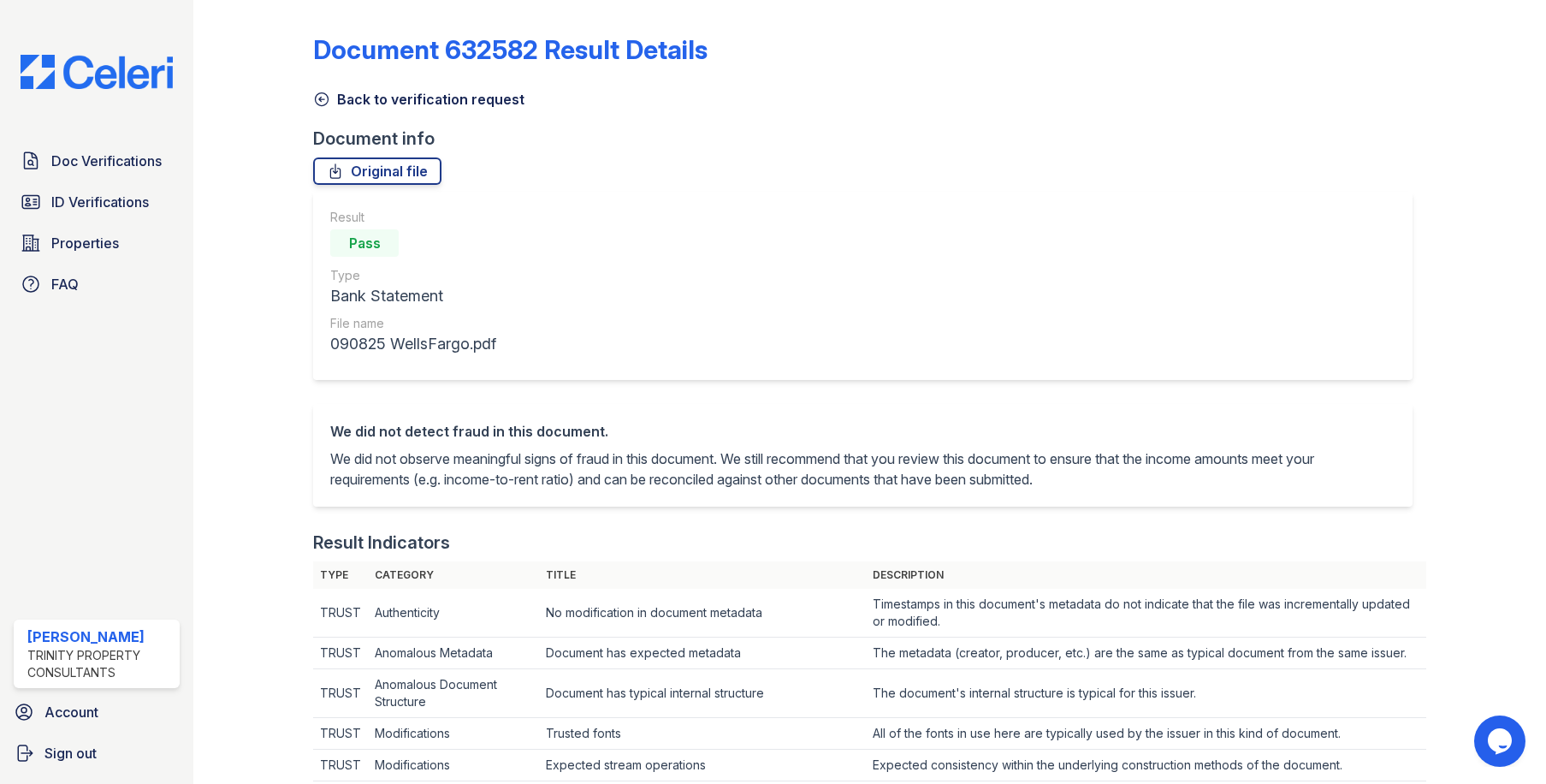
scroll to position [86, 0]
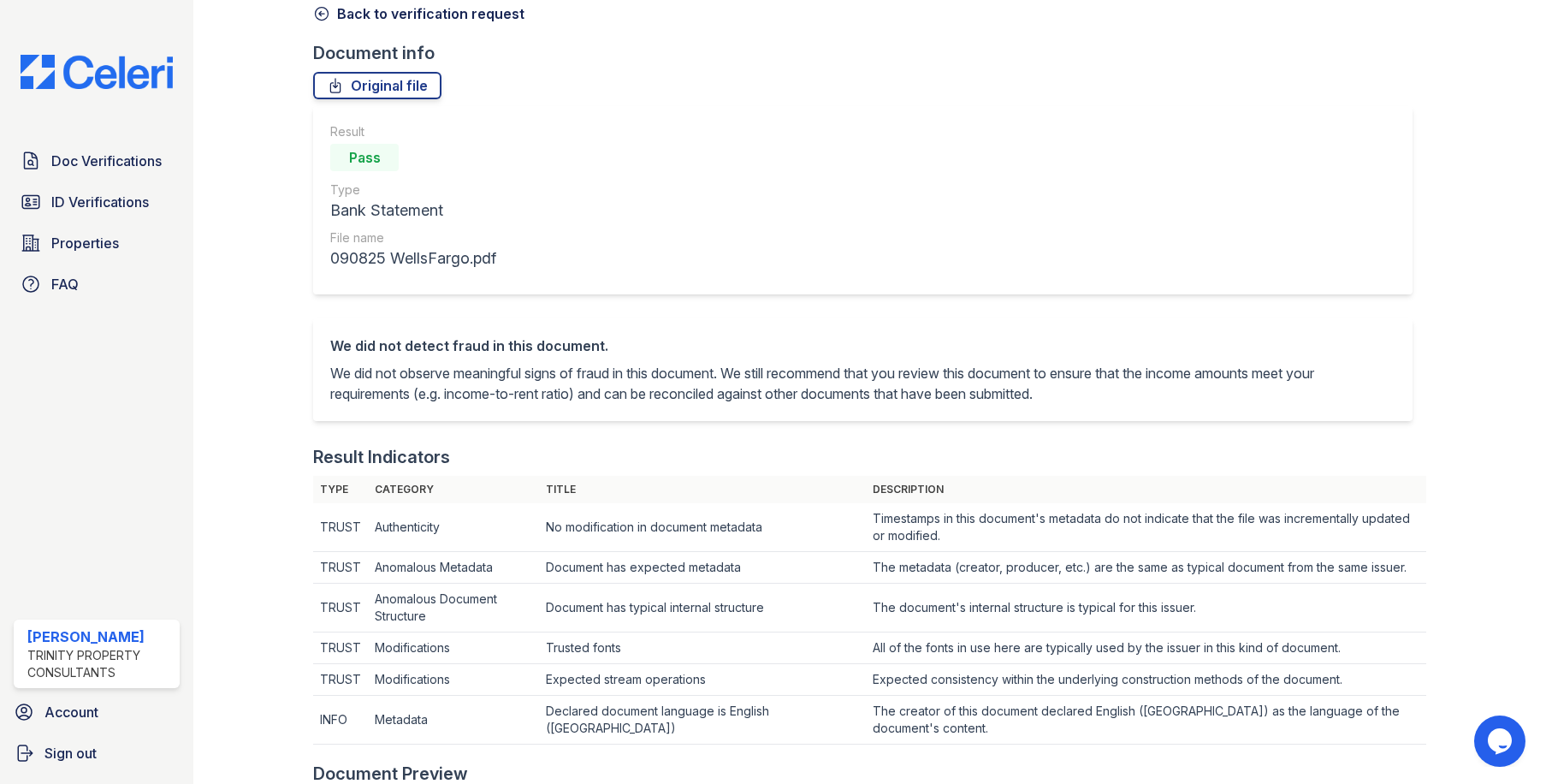
click at [319, 14] on icon at bounding box center [322, 14] width 13 height 13
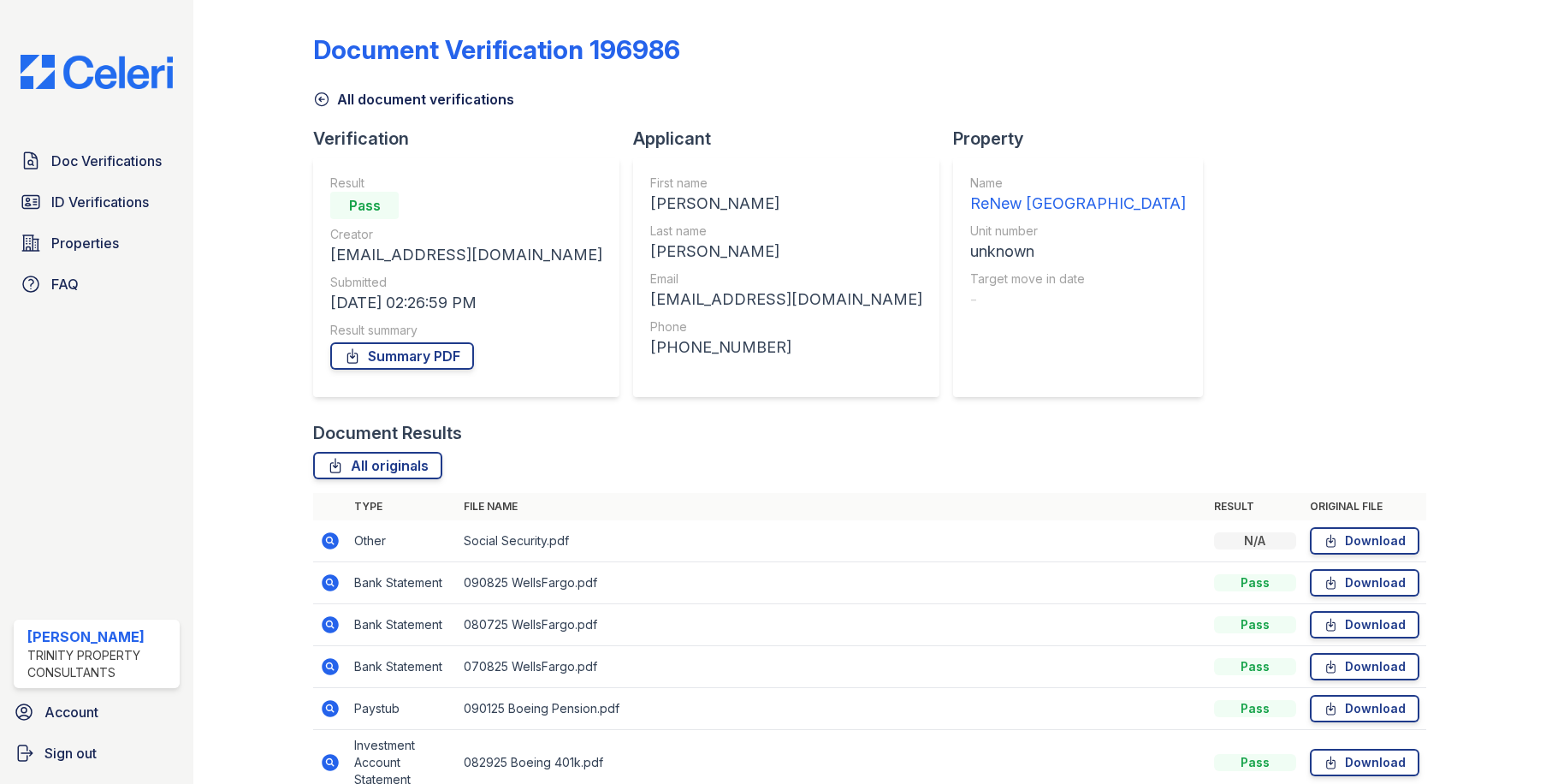
click at [328, 624] on icon at bounding box center [329, 623] width 4 height 4
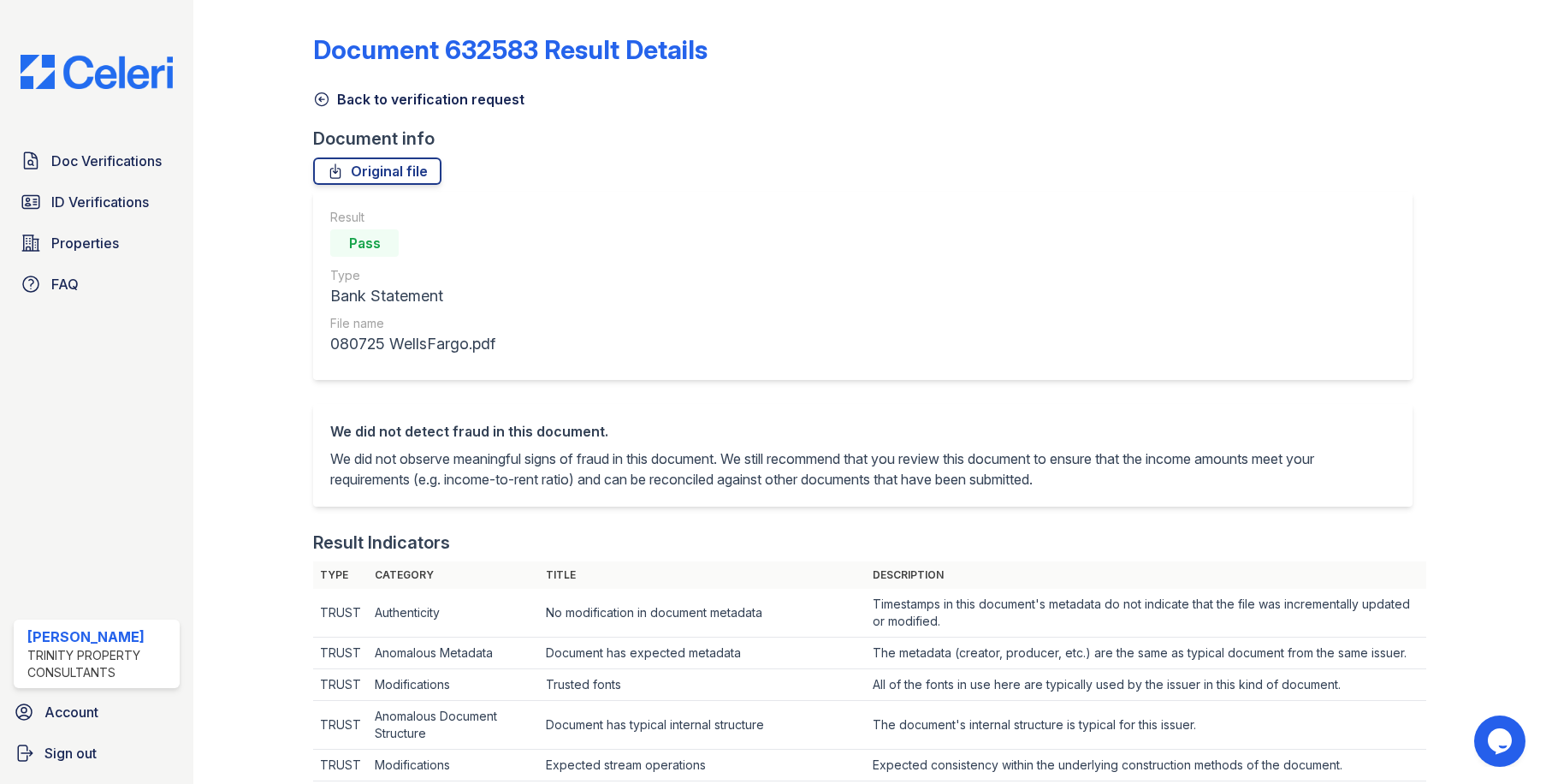
click at [317, 91] on icon at bounding box center [322, 100] width 17 height 17
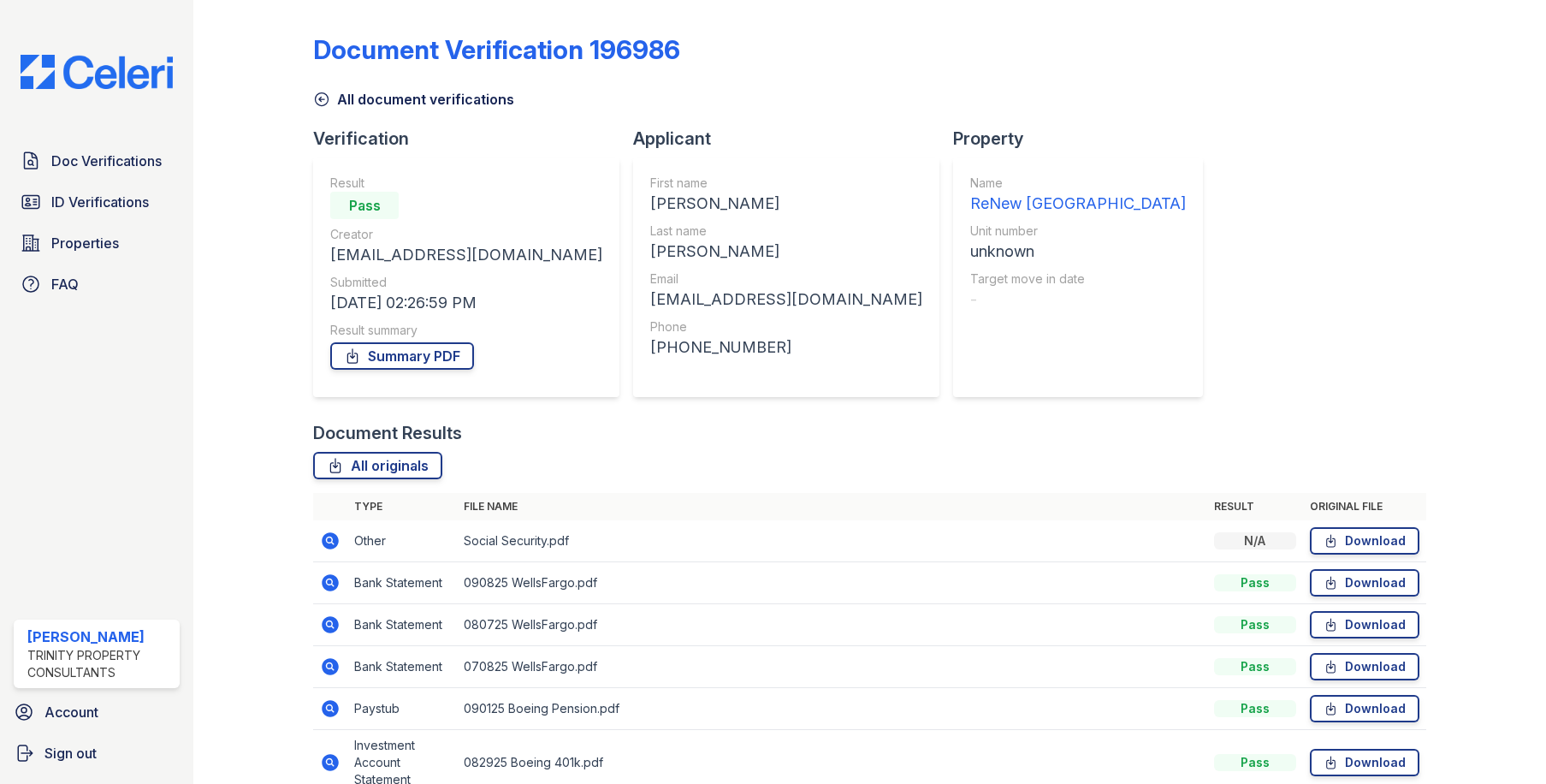
click at [329, 666] on icon at bounding box center [329, 665] width 4 height 4
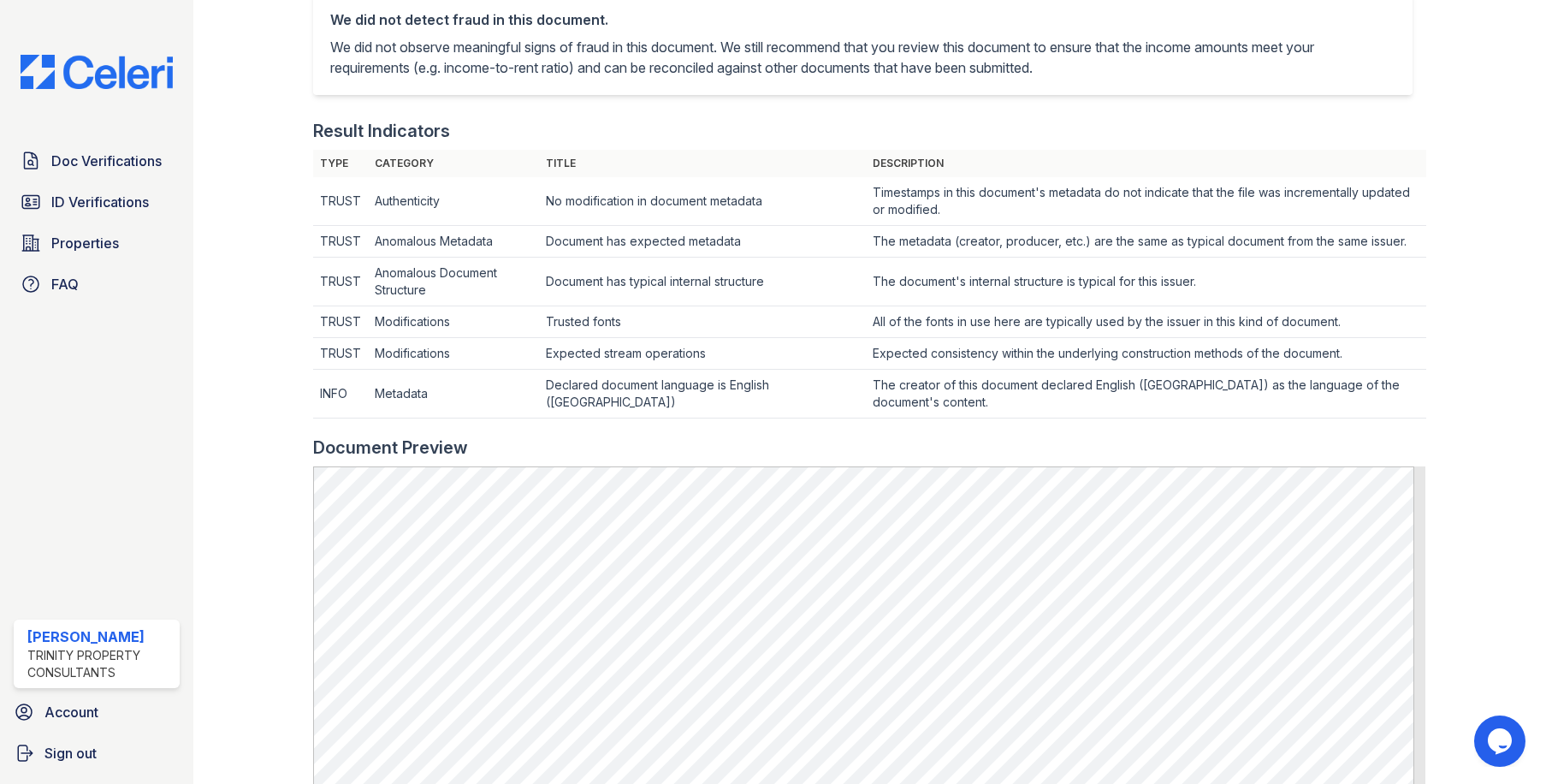
scroll to position [428, 0]
